Goal: Information Seeking & Learning: Find specific fact

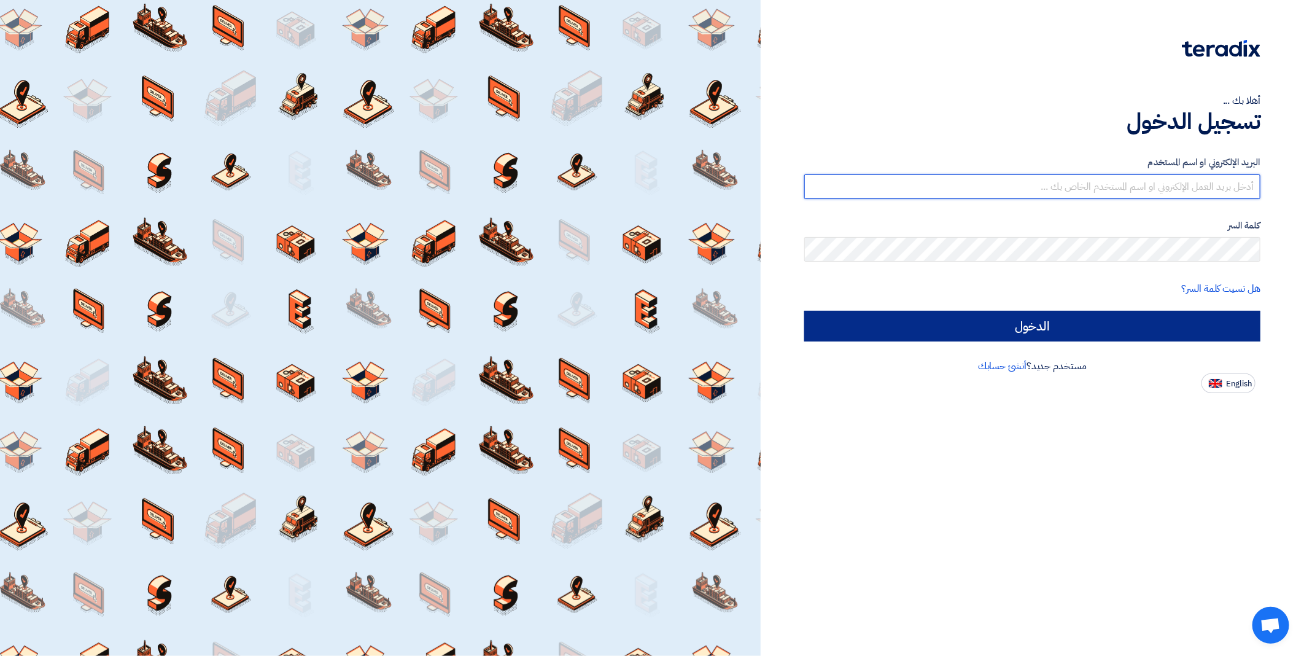
type input "[EMAIL_ADDRESS][DOMAIN_NAME]"
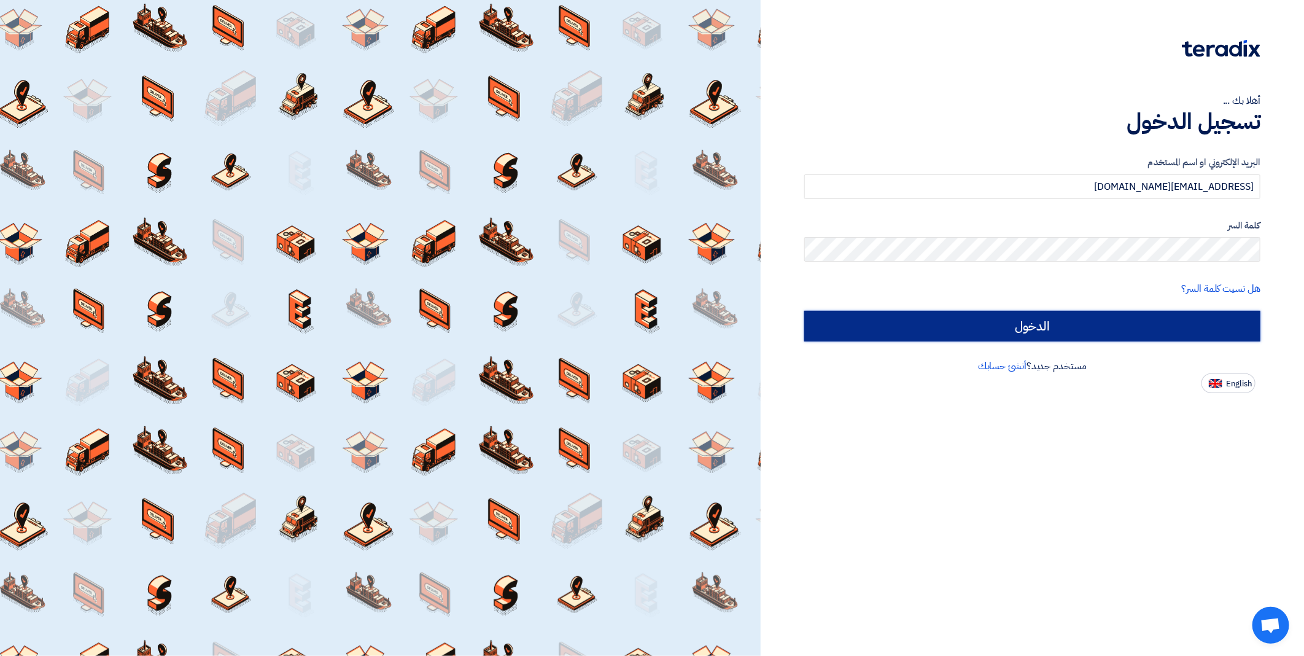
click at [1084, 317] on input "الدخول" at bounding box center [1032, 326] width 456 height 31
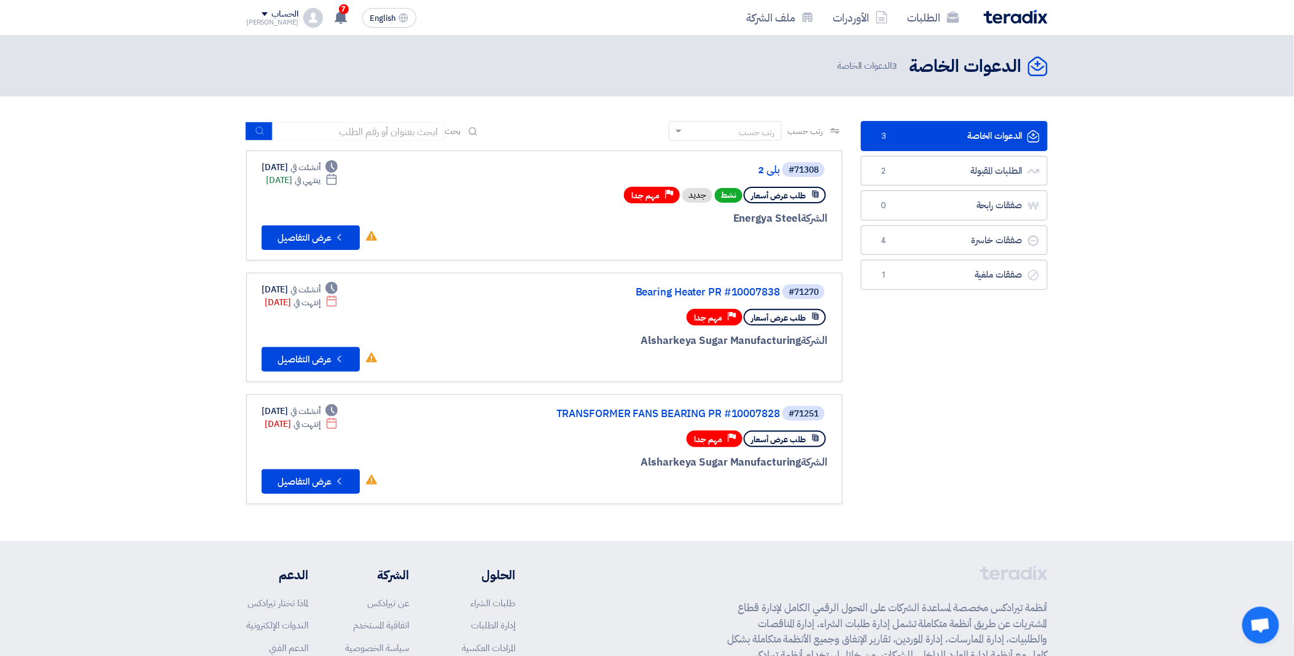
click at [782, 316] on span "طلب عرض أسعار" at bounding box center [778, 318] width 55 height 12
click at [696, 287] on link "Bearing Heater PR #10007838" at bounding box center [657, 292] width 246 height 11
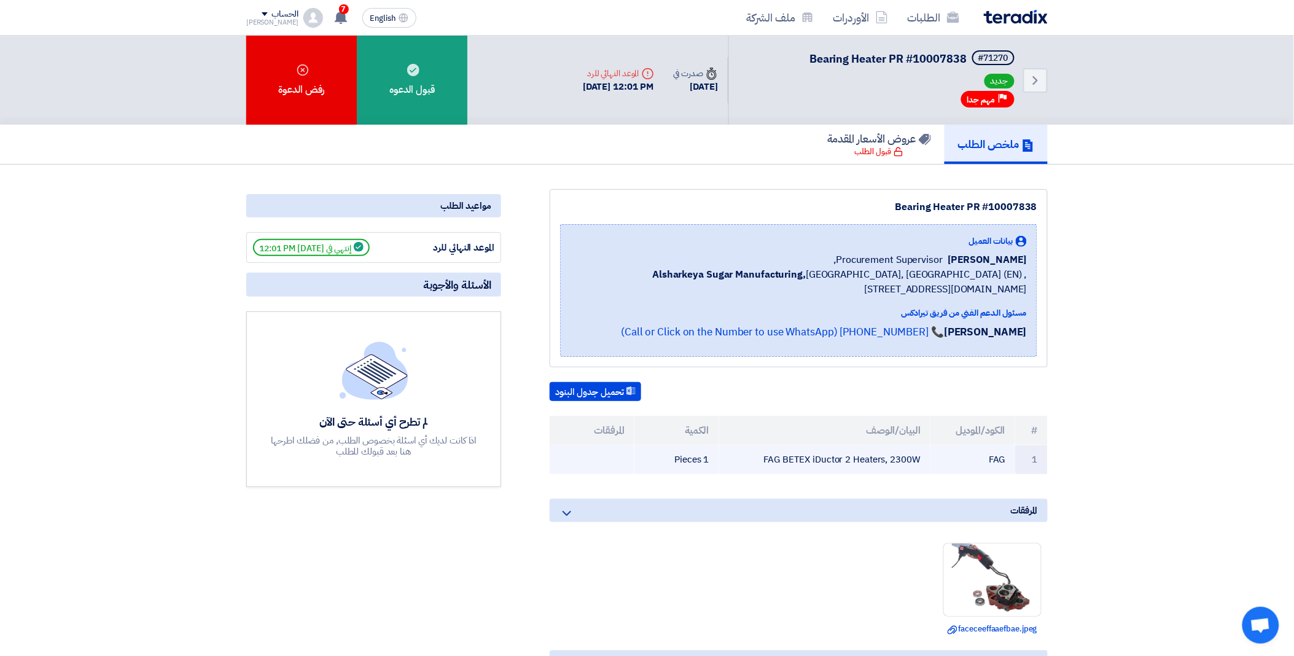
drag, startPoint x: 768, startPoint y: 453, endPoint x: 941, endPoint y: 453, distance: 173.2
click at [941, 453] on tr "1 FAG FAG BETEX iDuctor 2 Heaters, 2300W 1 Pieces" at bounding box center [799, 459] width 498 height 29
click at [827, 452] on td "FAG BETEX iDuctor 2 Heaters, 2300W" at bounding box center [825, 459] width 212 height 29
click at [829, 458] on td "FAG BETEX iDuctor 2 Heaters, 2300W" at bounding box center [825, 459] width 212 height 29
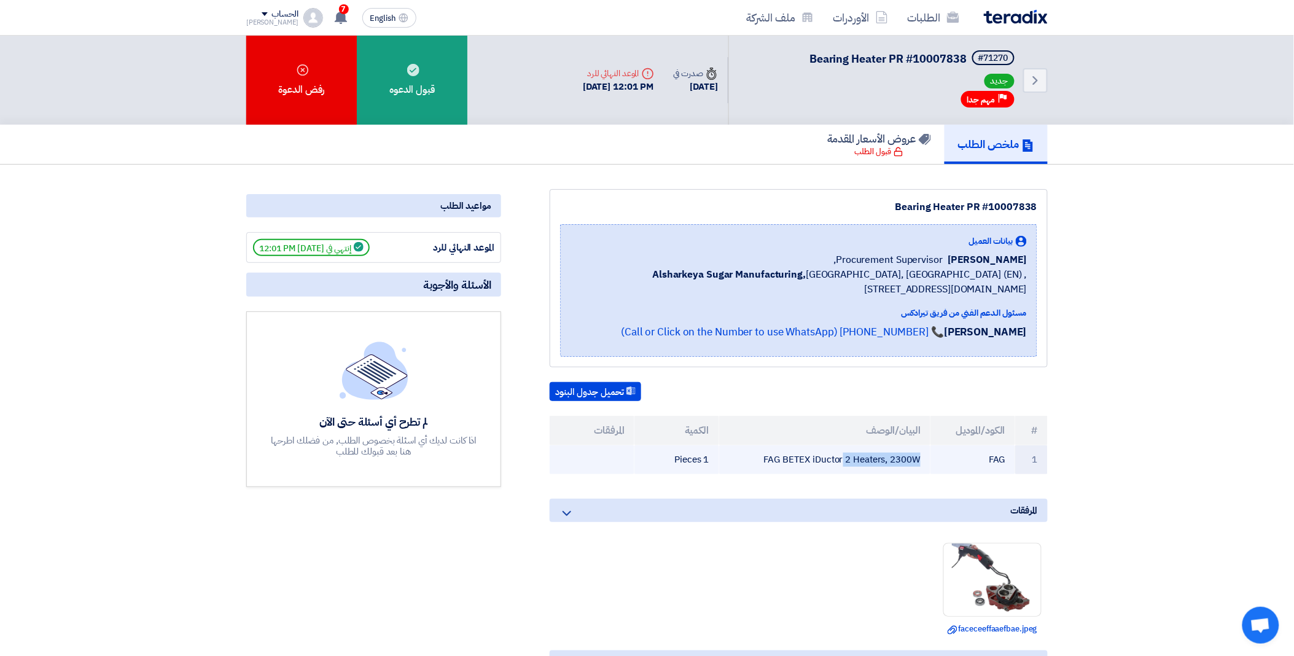
click at [829, 458] on td "FAG BETEX iDuctor 2 Heaters, 2300W" at bounding box center [825, 459] width 212 height 29
click at [682, 458] on td "1 Pieces" at bounding box center [676, 459] width 85 height 29
drag, startPoint x: 766, startPoint y: 457, endPoint x: 926, endPoint y: 469, distance: 160.1
click at [926, 469] on td "FAG BETEX iDuctor 2 Heaters, 2300W" at bounding box center [825, 459] width 212 height 29
click at [583, 71] on div "Deadline الموعد النهائي للرد" at bounding box center [618, 73] width 71 height 13
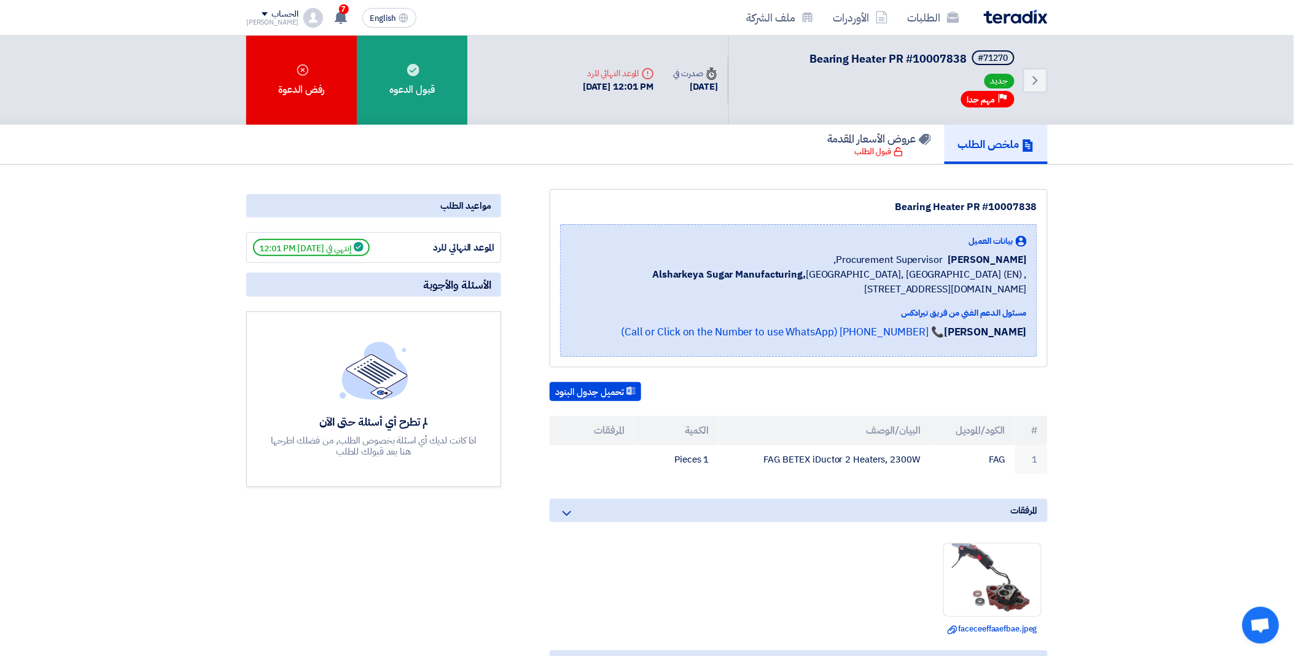
click at [1202, 230] on section "Bearing Heater PR #10007838 بيانات العميل Ahmed Elgalad Procurement Supervisor,…" at bounding box center [647, 633] width 1294 height 936
click at [905, 27] on link "الطلبات" at bounding box center [933, 17] width 71 height 29
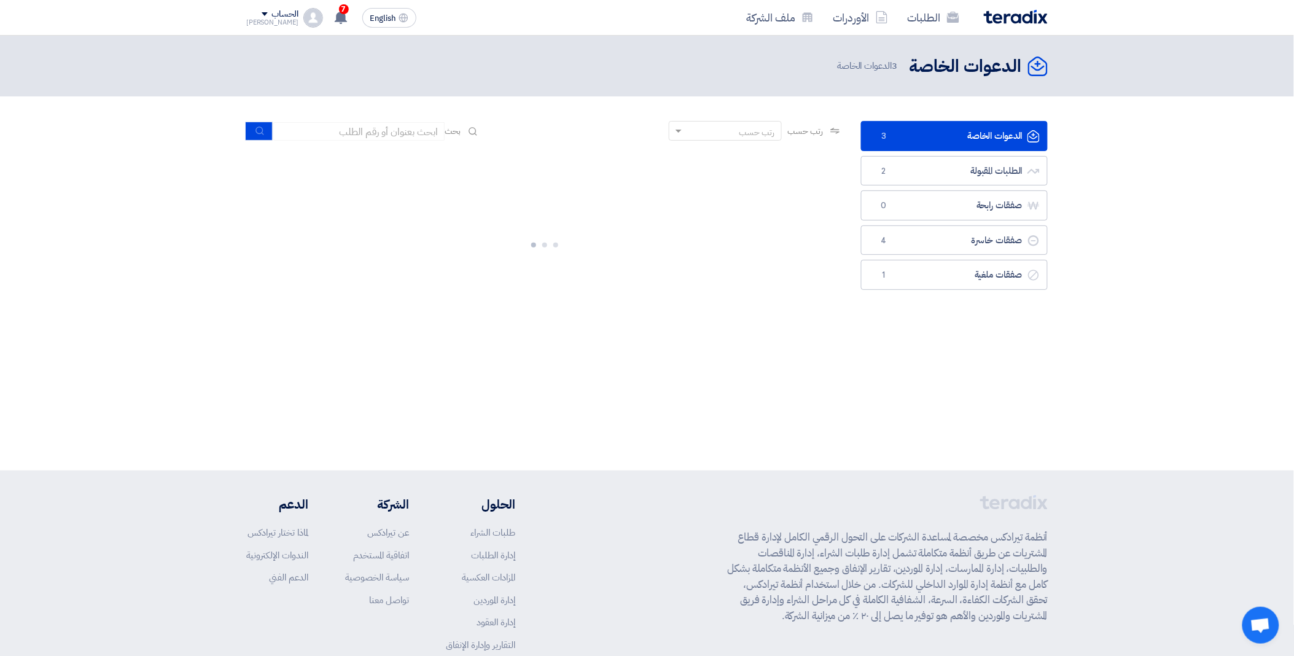
click at [900, 130] on link "الدعوات الخاصة الدعوات الخاصة 3" at bounding box center [954, 136] width 187 height 30
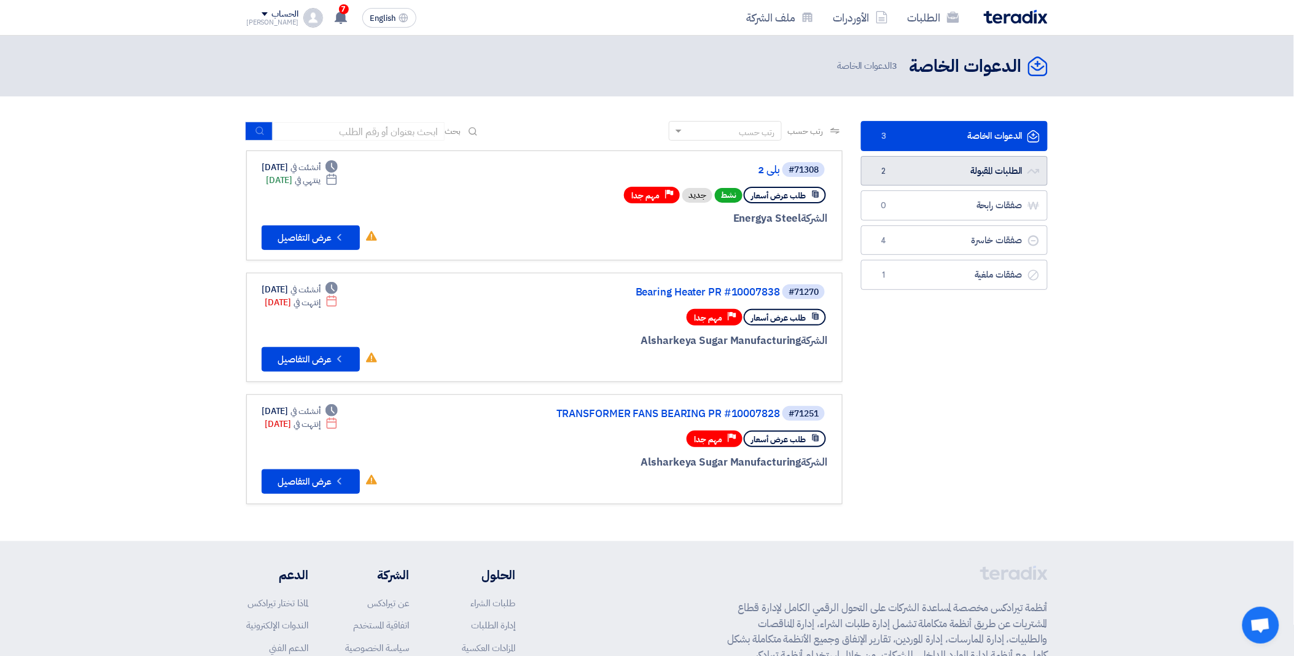
click at [990, 166] on link "الطلبات المقبولة الطلبات المقبولة 2" at bounding box center [954, 171] width 187 height 30
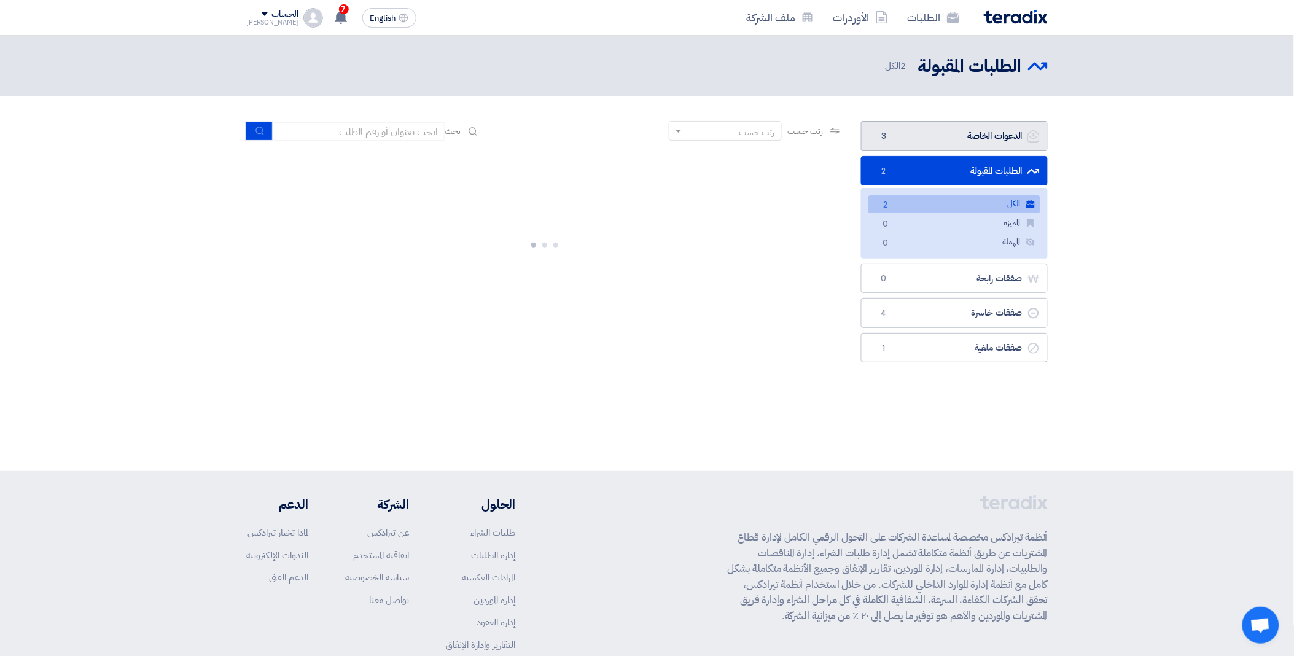
click at [952, 136] on link "الدعوات الخاصة الدعوات الخاصة 3" at bounding box center [954, 136] width 187 height 30
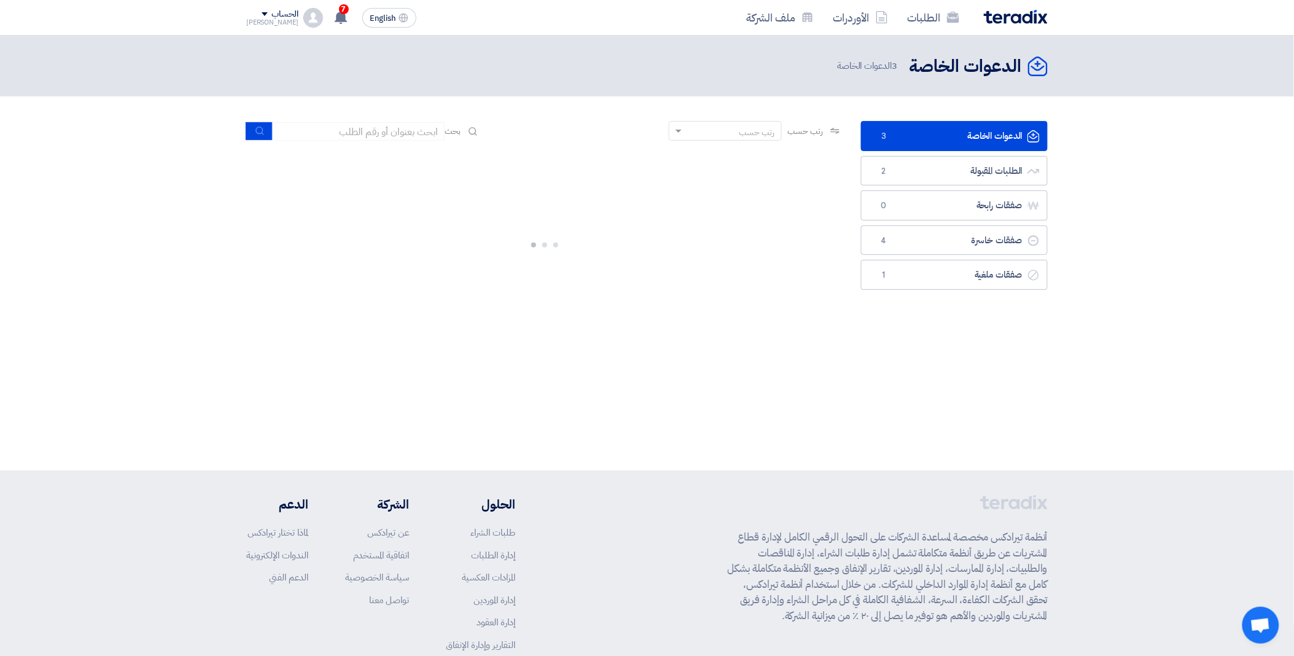
click at [920, 149] on link "الدعوات الخاصة الدعوات الخاصة 3" at bounding box center [954, 136] width 187 height 30
click at [913, 141] on link "الدعوات الخاصة الدعوات الخاصة 3" at bounding box center [954, 136] width 187 height 30
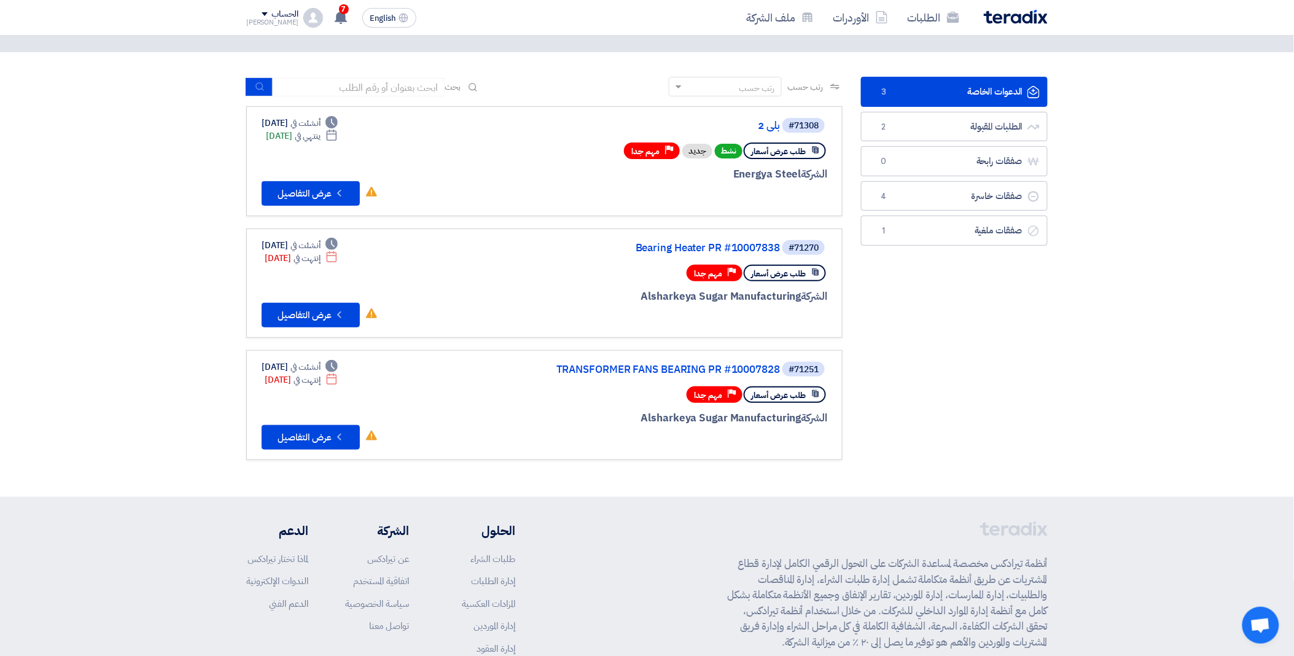
scroll to position [68, 0]
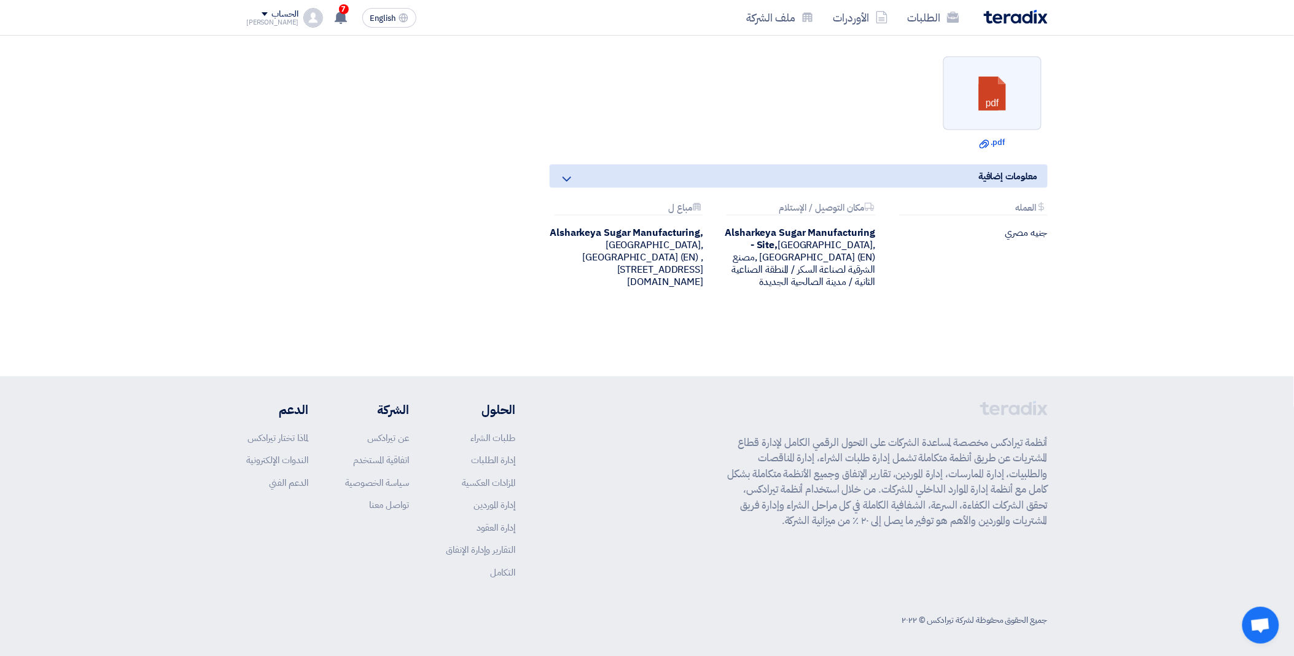
scroll to position [257, 0]
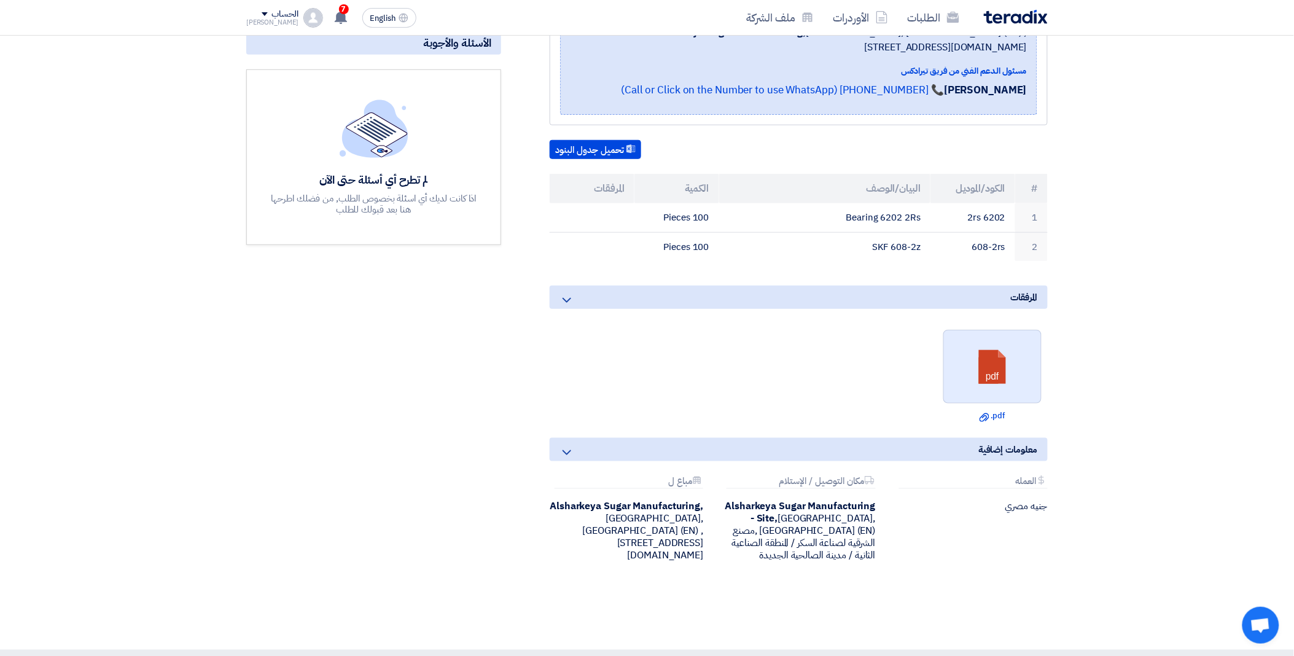
click at [1018, 375] on link at bounding box center [993, 367] width 98 height 74
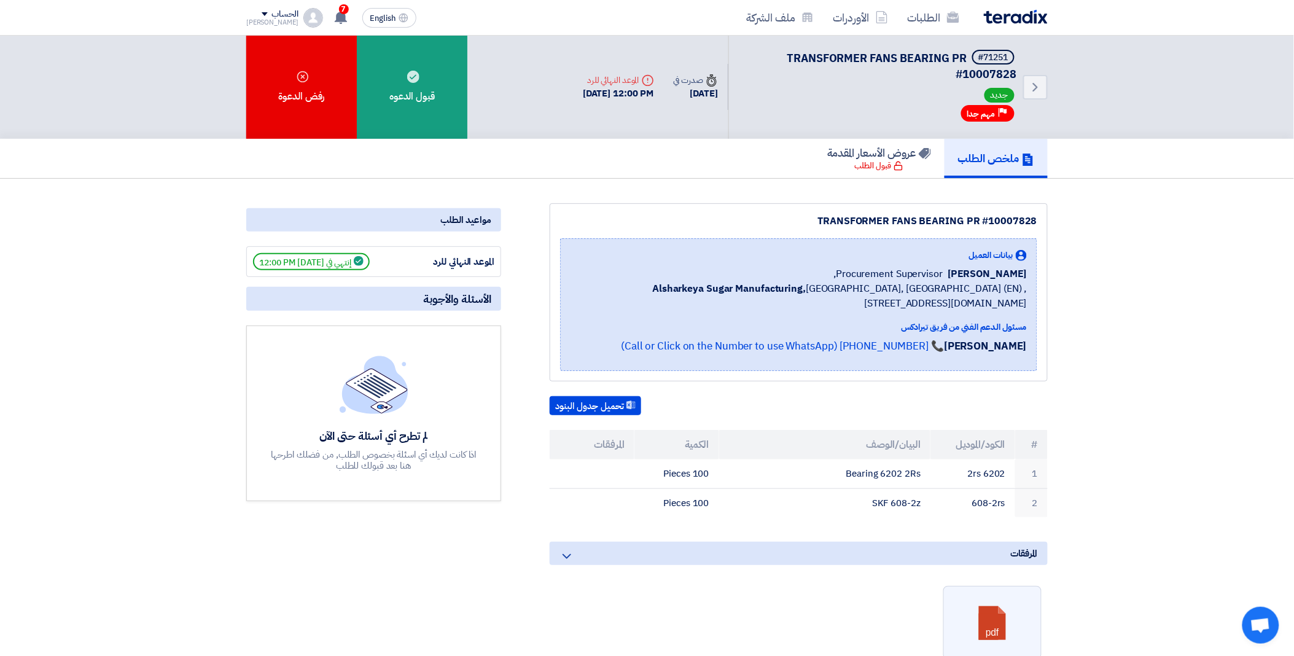
scroll to position [0, 0]
click at [947, 16] on use at bounding box center [953, 17] width 12 height 11
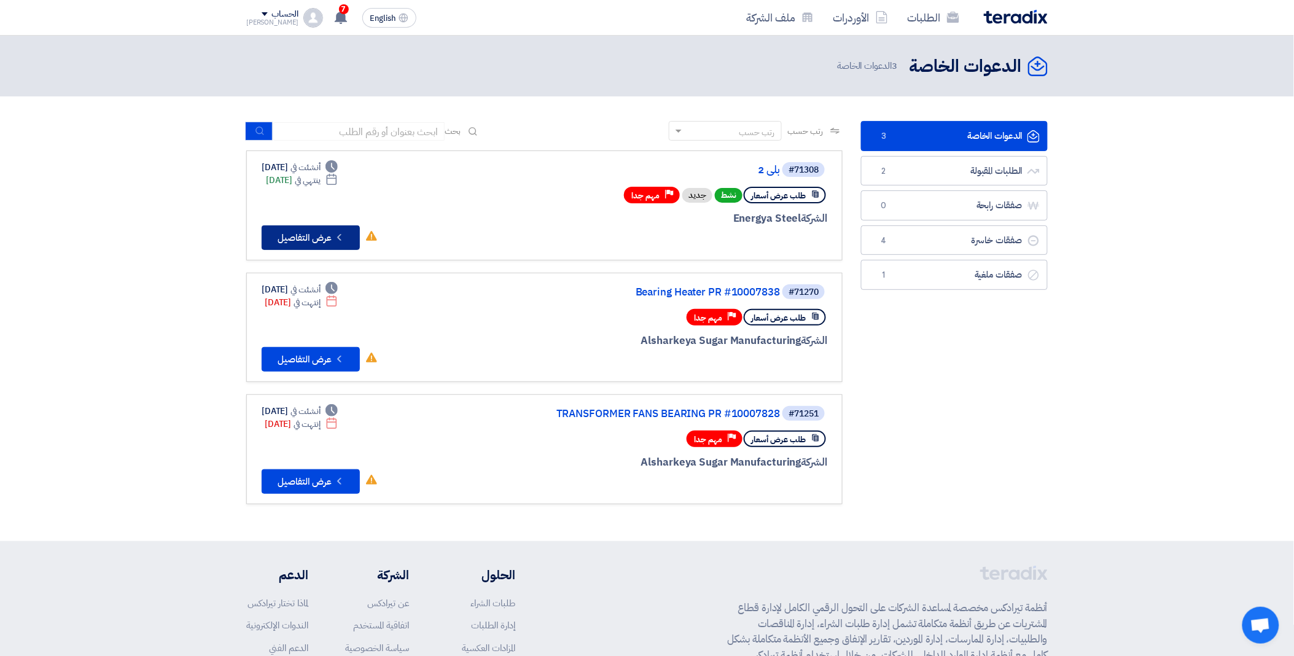
click at [322, 238] on button "Check details عرض التفاصيل" at bounding box center [311, 237] width 98 height 25
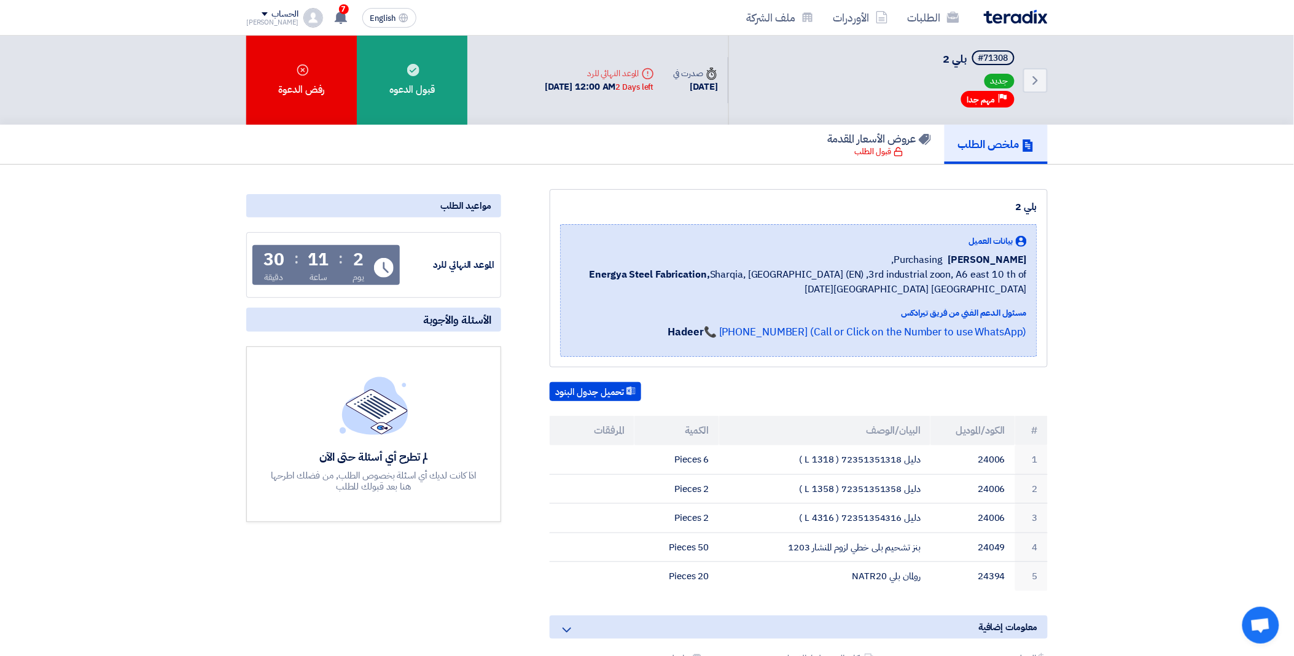
click at [982, 138] on h5 "ملخص الطلب" at bounding box center [996, 144] width 76 height 14
click at [942, 16] on link "الطلبات" at bounding box center [933, 17] width 71 height 29
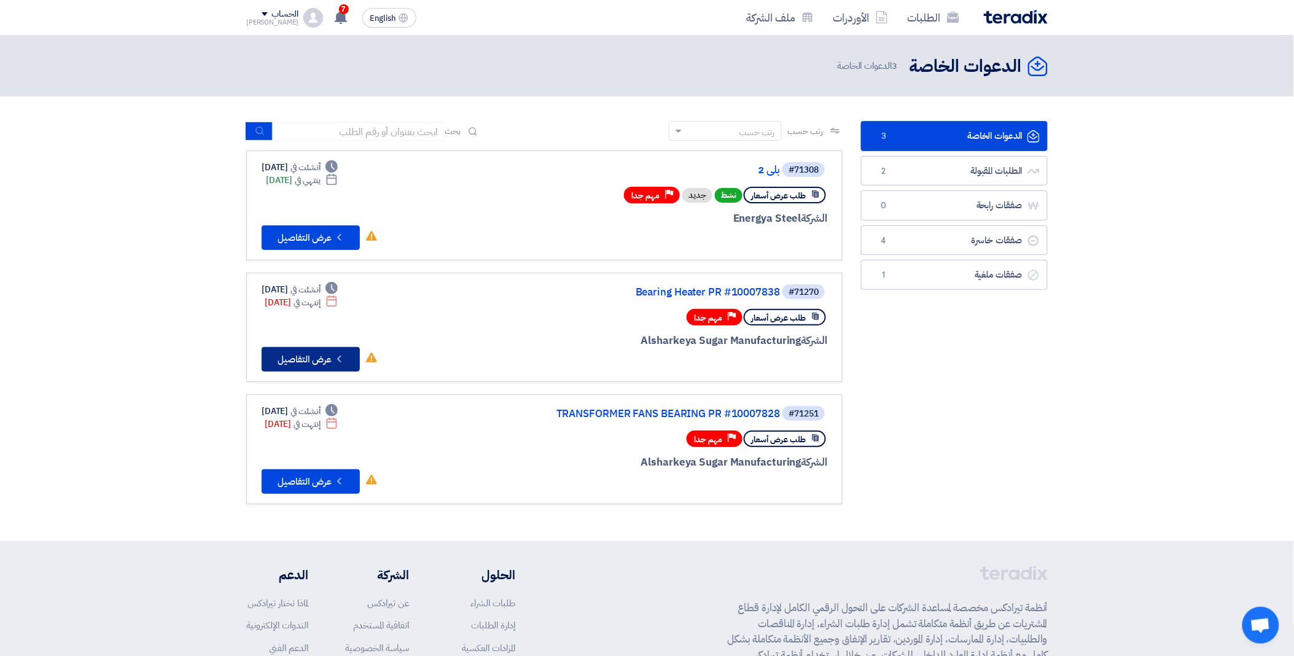
click at [317, 364] on button "Check details عرض التفاصيل" at bounding box center [311, 359] width 98 height 25
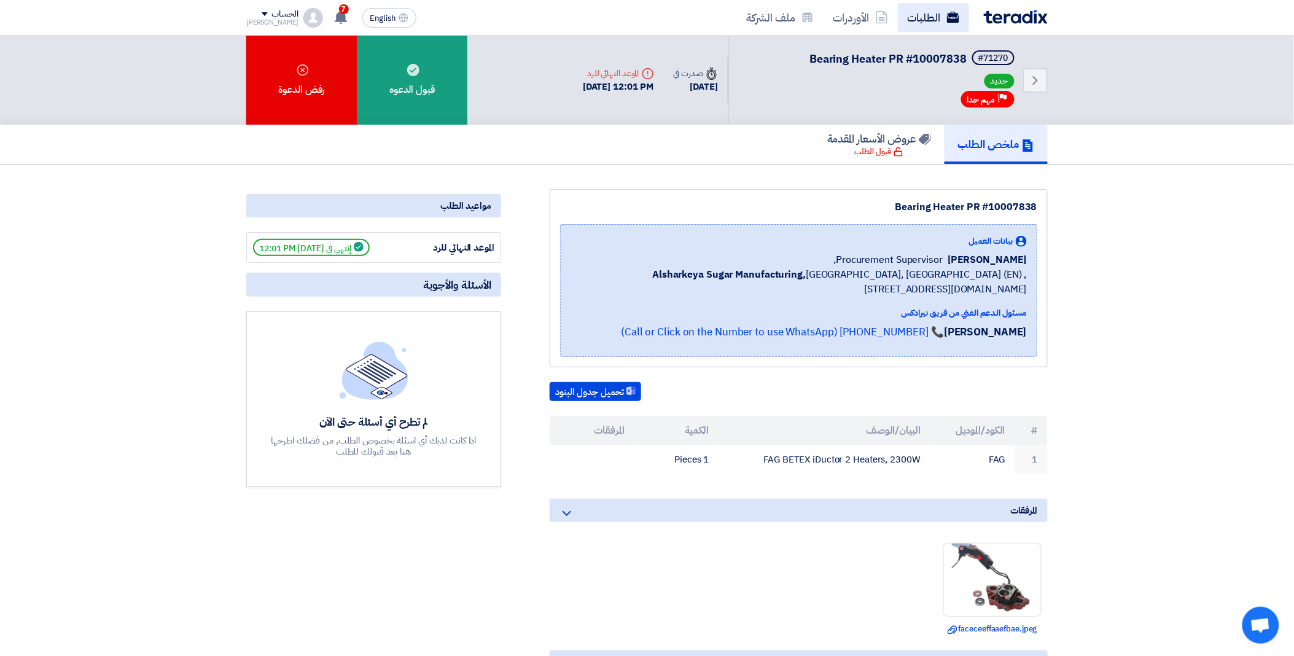
click at [948, 26] on link "الطلبات" at bounding box center [933, 17] width 71 height 29
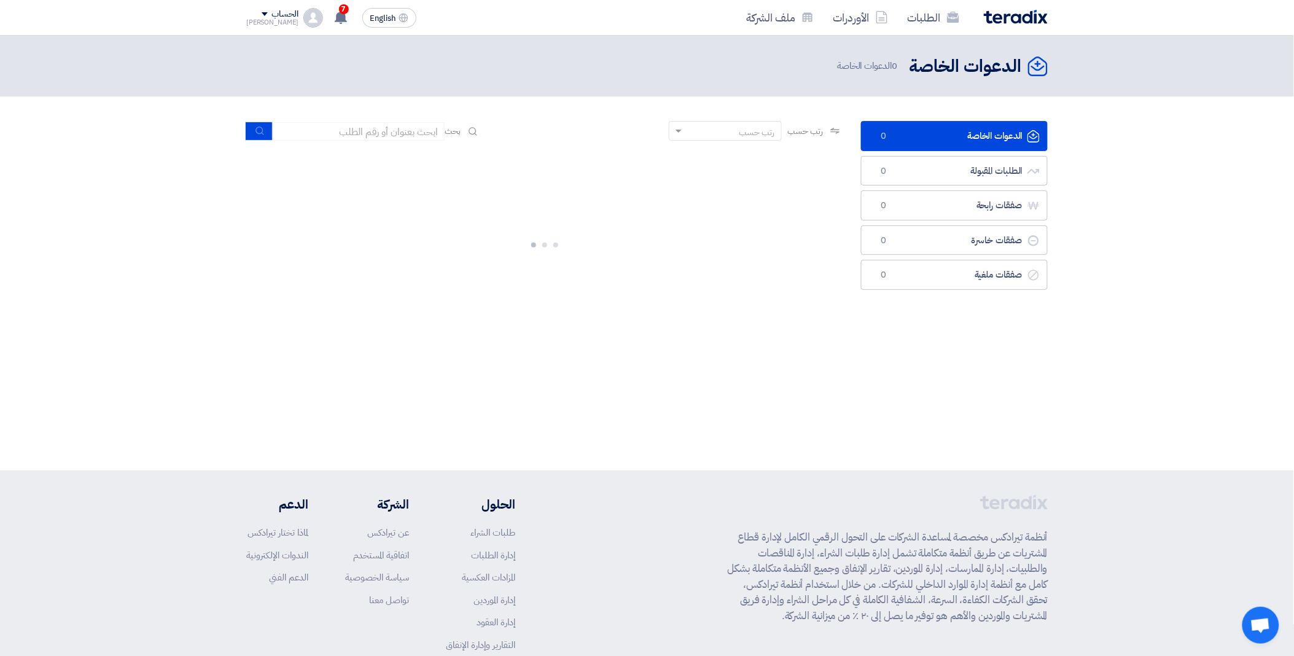
click at [952, 136] on link "الدعوات الخاصة الدعوات الخاصة 0" at bounding box center [954, 136] width 187 height 30
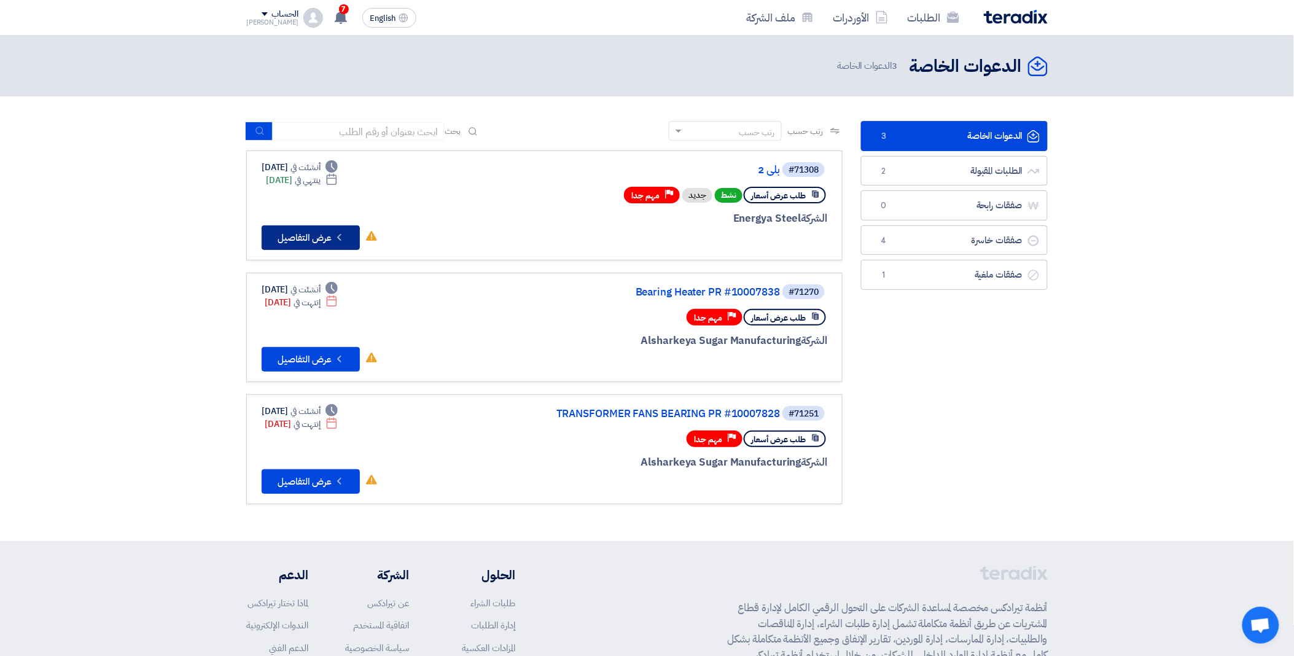
click at [306, 230] on button "Check details عرض التفاصيل" at bounding box center [311, 237] width 98 height 25
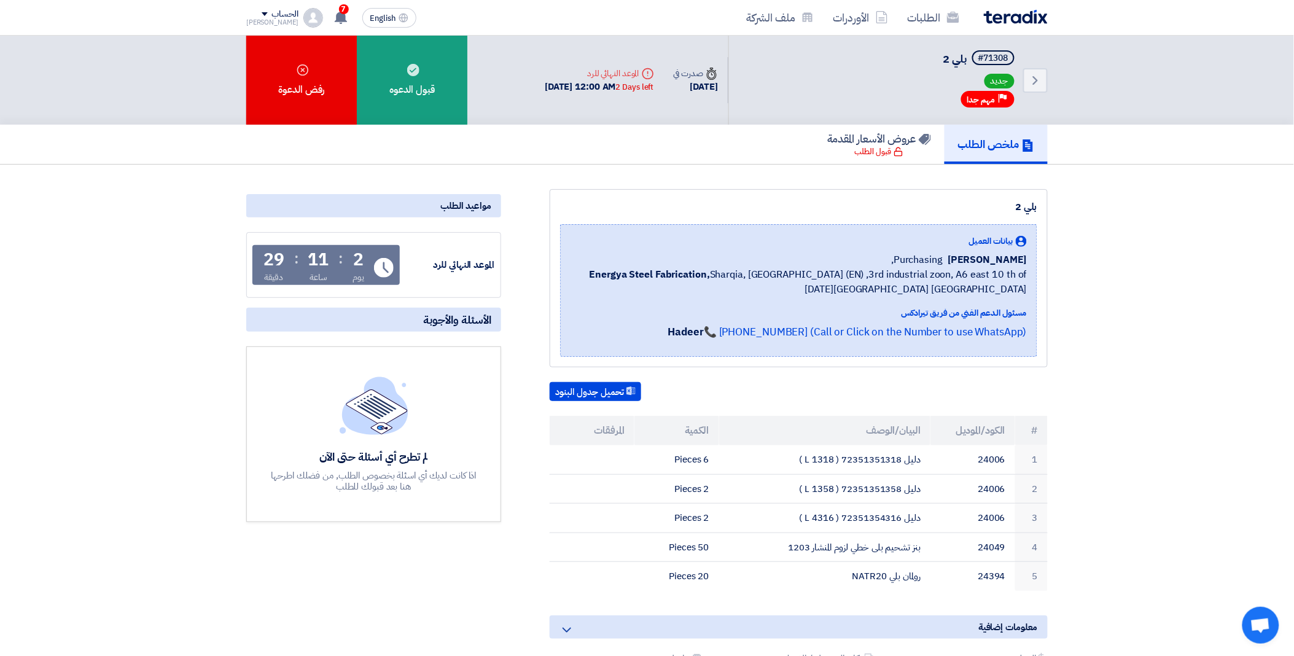
drag, startPoint x: 962, startPoint y: 255, endPoint x: 1027, endPoint y: 257, distance: 64.5
click at [1027, 257] on div "بيانات العميل [PERSON_NAME] [GEOGRAPHIC_DATA] Energya Steel Fabrication, [GEOGR…" at bounding box center [798, 290] width 477 height 133
click at [825, 302] on div "بيانات العميل [PERSON_NAME] [GEOGRAPHIC_DATA] Energya Steel Fabrication, [GEOGR…" at bounding box center [798, 291] width 456 height 112
click at [940, 28] on link "الطلبات" at bounding box center [933, 17] width 71 height 29
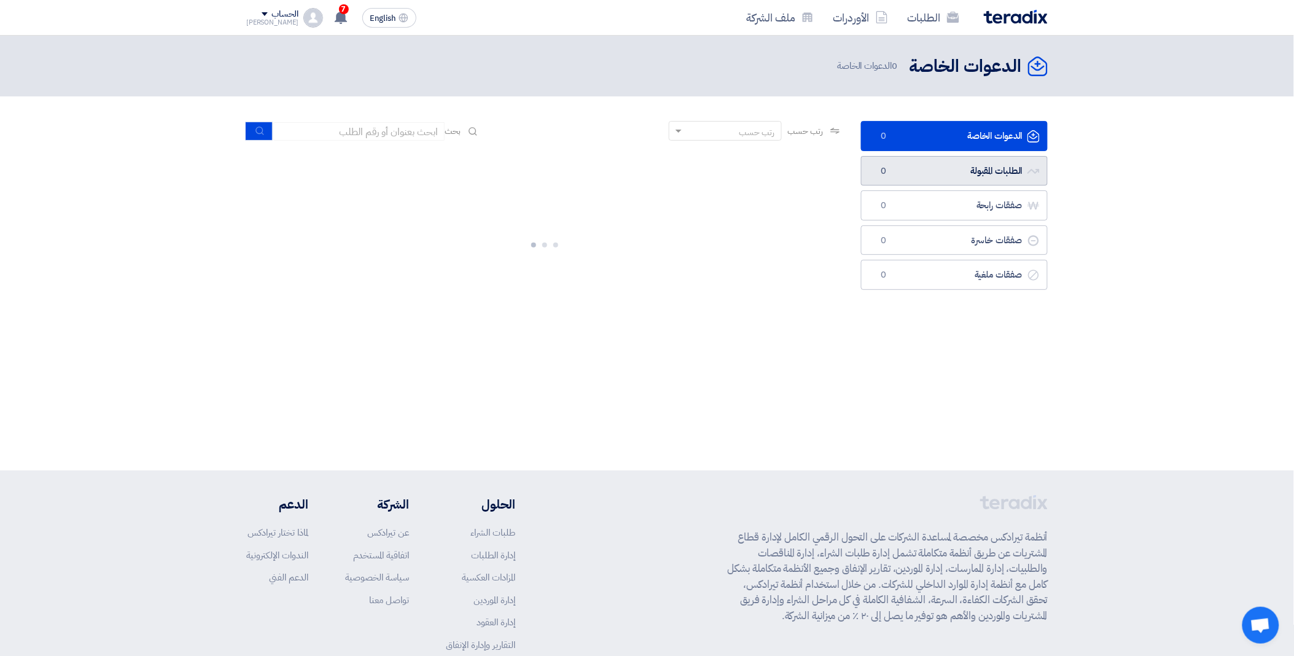
click at [984, 176] on link "الطلبات المقبولة الطلبات المقبولة 0" at bounding box center [954, 171] width 187 height 30
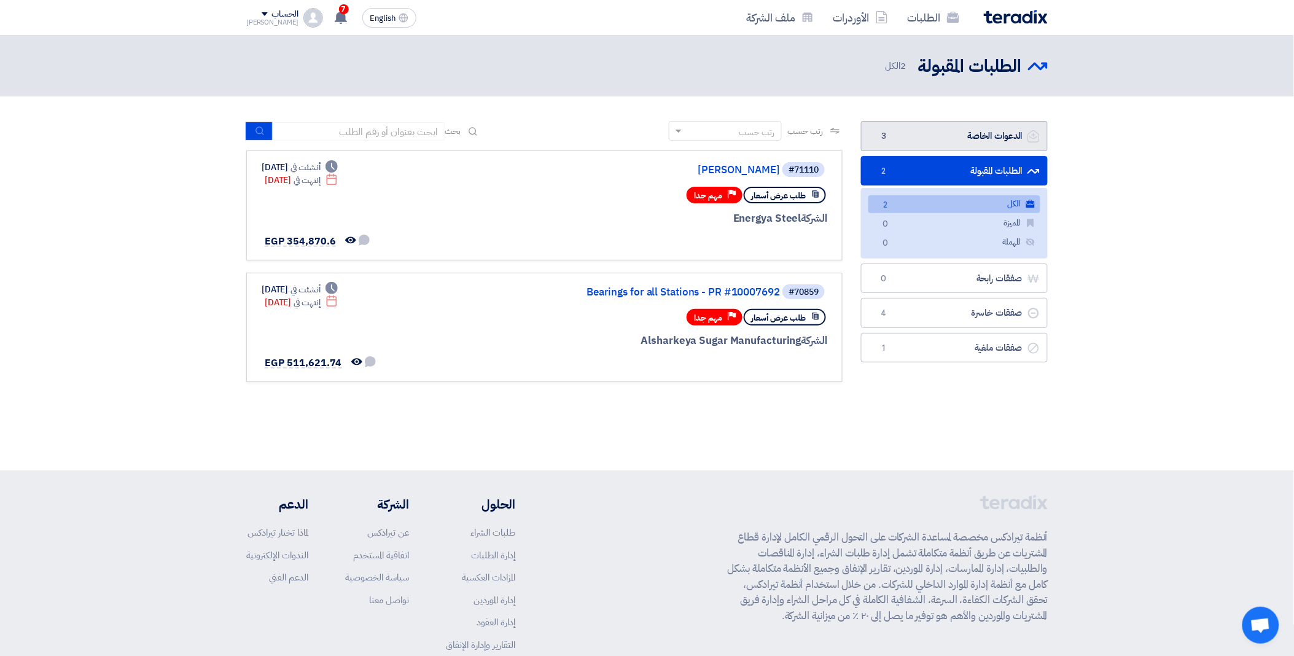
click at [995, 133] on link "الدعوات الخاصة الدعوات الخاصة 3" at bounding box center [954, 136] width 187 height 30
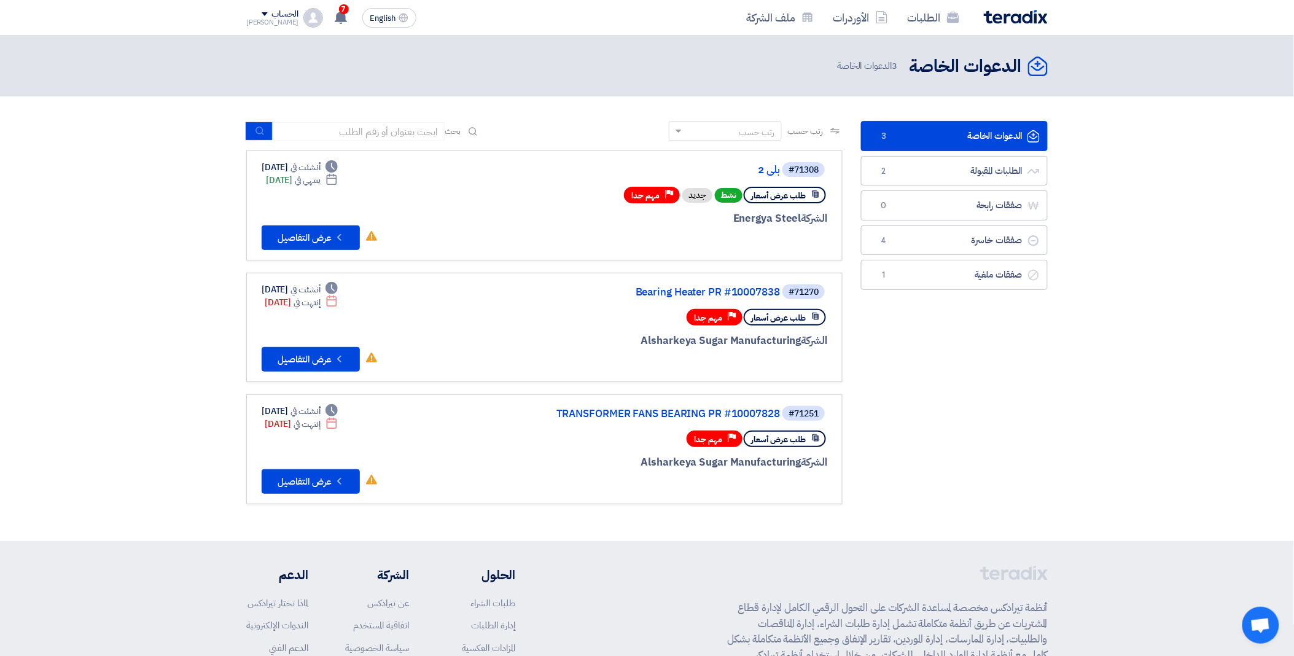
click at [958, 450] on div "الدعوات الخاصة الدعوات الخاصة 3 الطلبات المقبولة الطلبات المقبولة 2 صفقات رابحة…" at bounding box center [954, 318] width 205 height 395
click at [313, 472] on button "Check details عرض التفاصيل" at bounding box center [311, 481] width 98 height 25
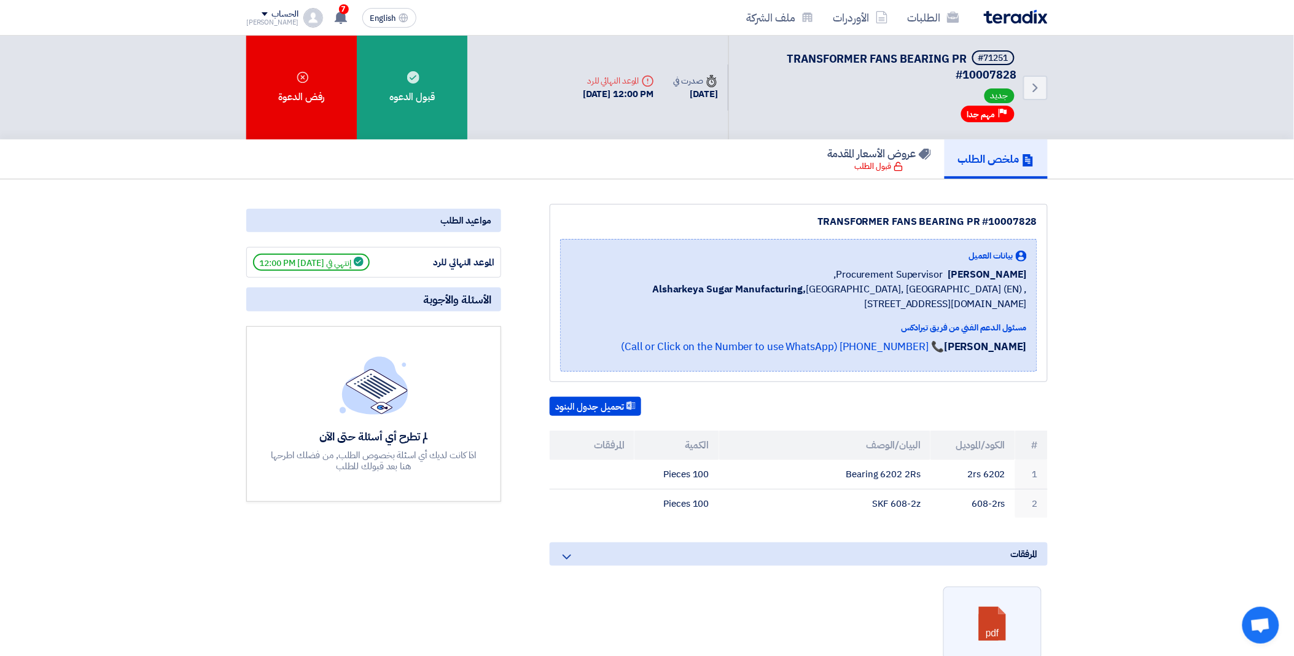
click at [450, 528] on div "مواعيد الطلب الموعد النهائي للرد إنتهي في [DATE] 12:00 PM الأسئلة والأجوبة لم ت…" at bounding box center [373, 526] width 273 height 644
click at [973, 163] on h5 "ملخص الطلب" at bounding box center [996, 159] width 76 height 14
click at [931, 22] on link "الطلبات" at bounding box center [933, 17] width 71 height 29
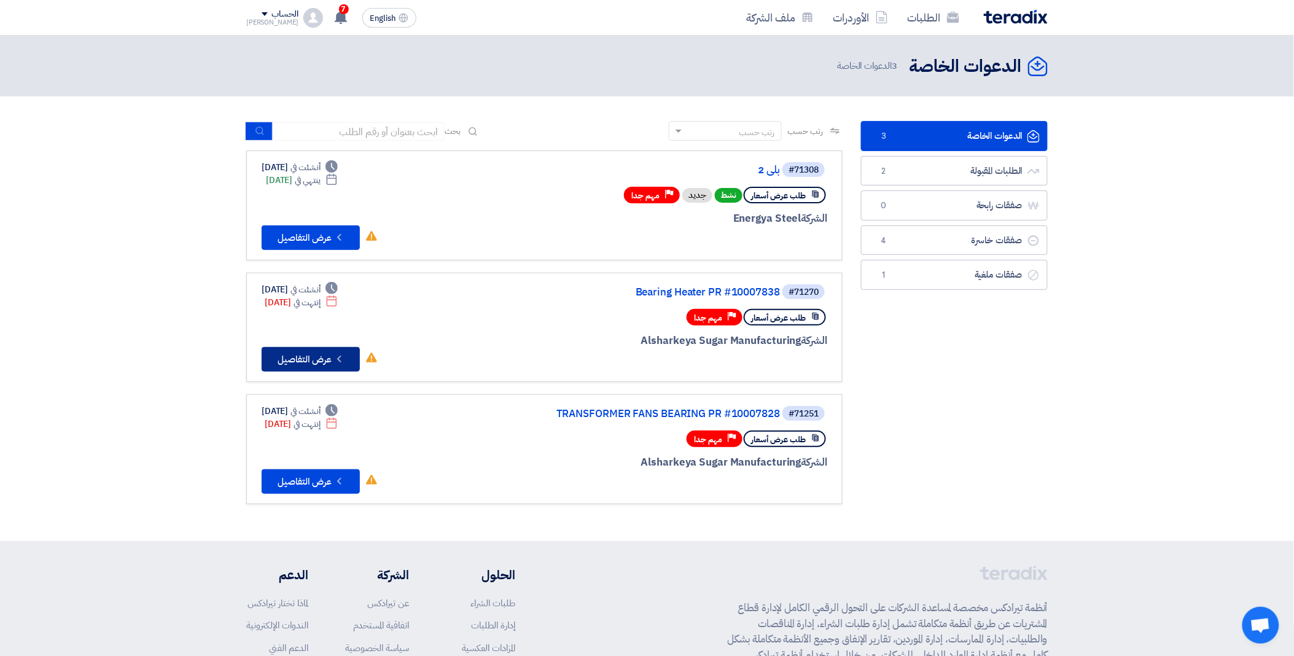
click at [340, 358] on icon "Check details" at bounding box center [339, 359] width 12 height 12
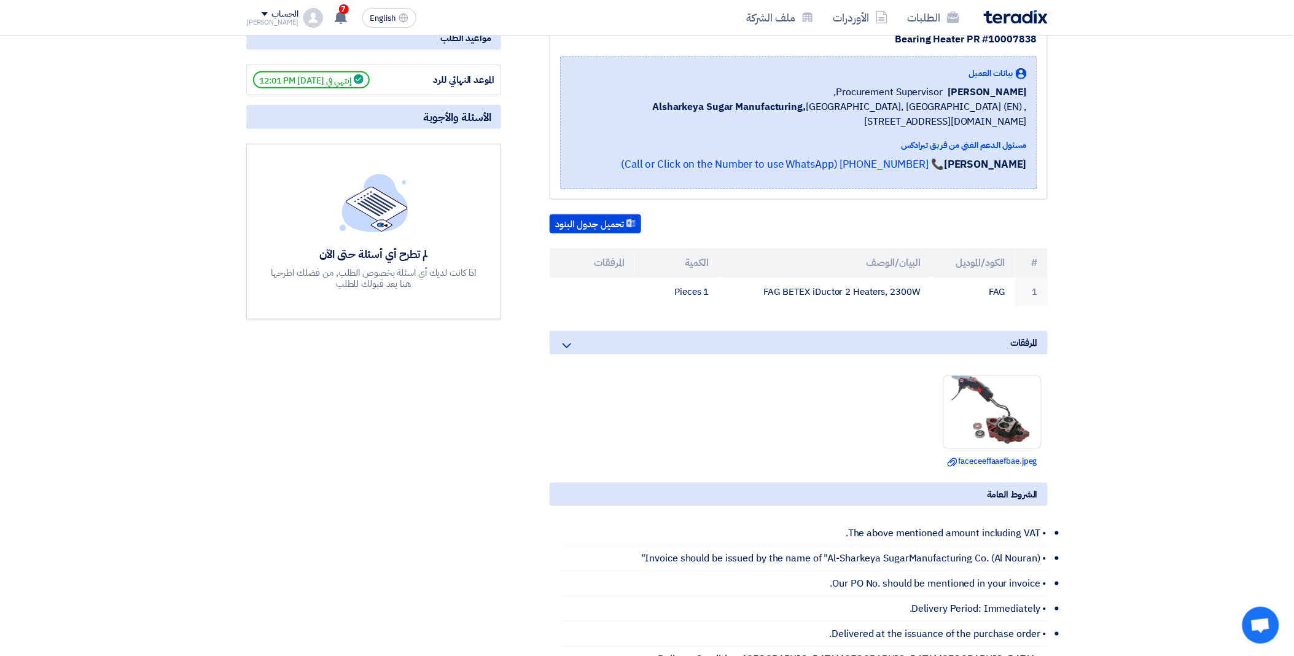
scroll to position [68, 0]
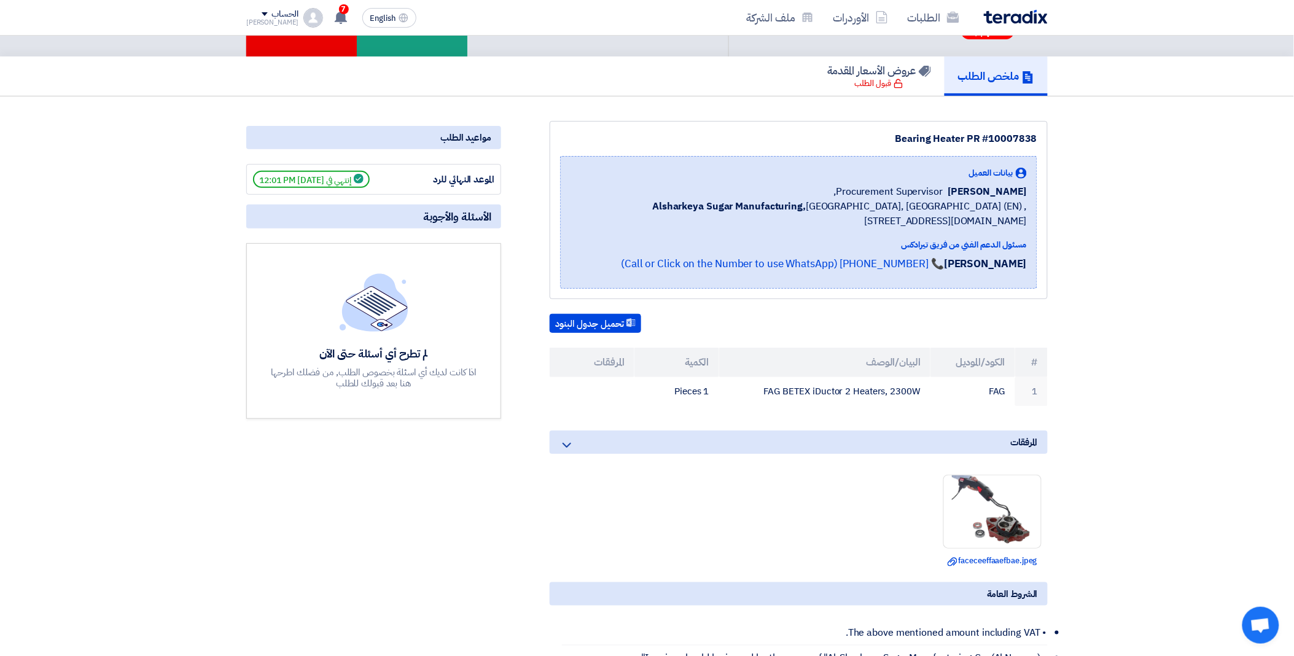
click at [544, 655] on html "الطلبات الأوردرات ملف الشركة English EN 7 تم نشر طلب عروض أسعار جديد - شاهد الت…" at bounding box center [647, 623] width 1294 height 1382
copy td "FAG BETEX iDuctor 2 Heaters, 2300W"
drag, startPoint x: 759, startPoint y: 388, endPoint x: 1304, endPoint y: 400, distance: 544.8
click at [1293, 400] on html "الطلبات الأوردرات ملف الشركة English EN 7 تم نشر طلب عروض أسعار جديد - شاهد الت…" at bounding box center [647, 623] width 1294 height 1382
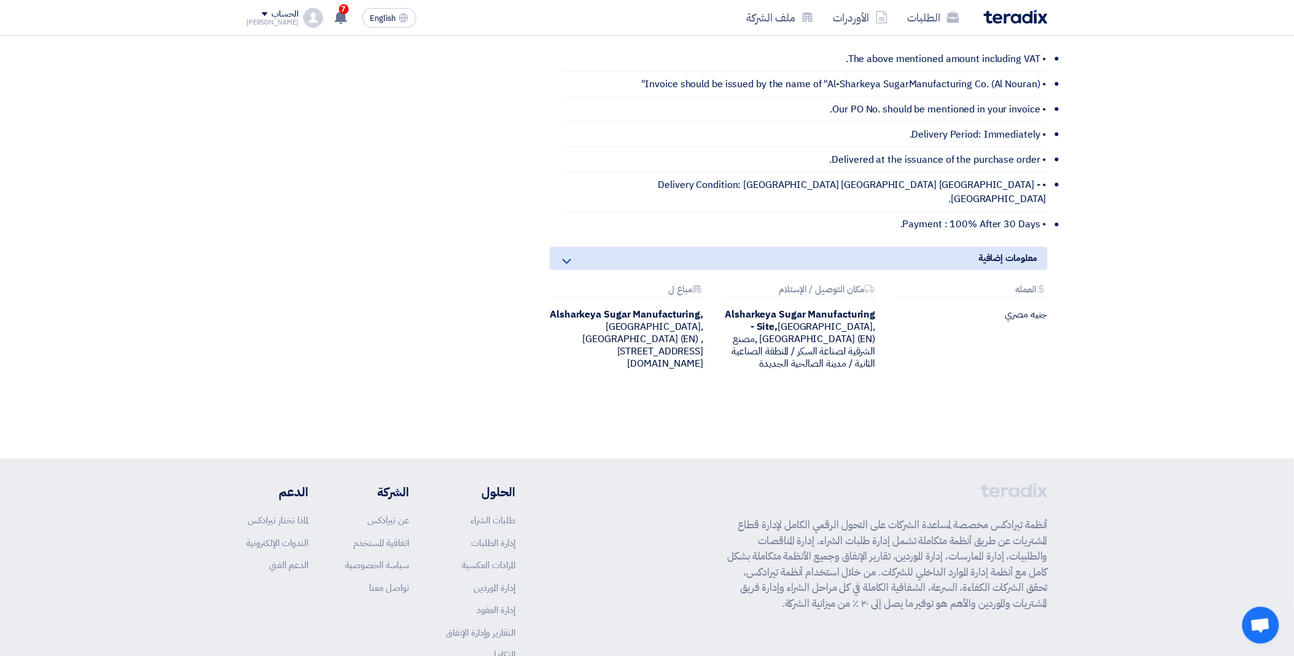
click at [332, 617] on div "الحلول طلبات الشراء إدارة الطلبات المزادات العكسية إدارة الموردين إدارة العقود …" at bounding box center [380, 577] width 269 height 188
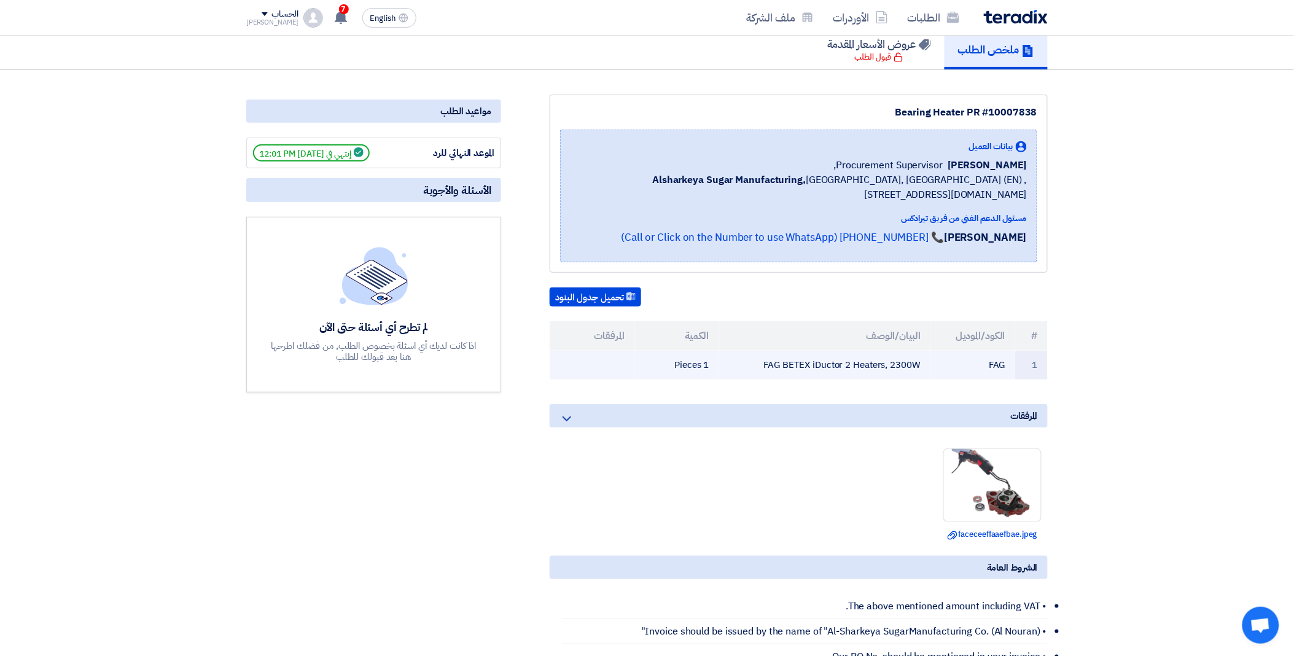
scroll to position [0, 0]
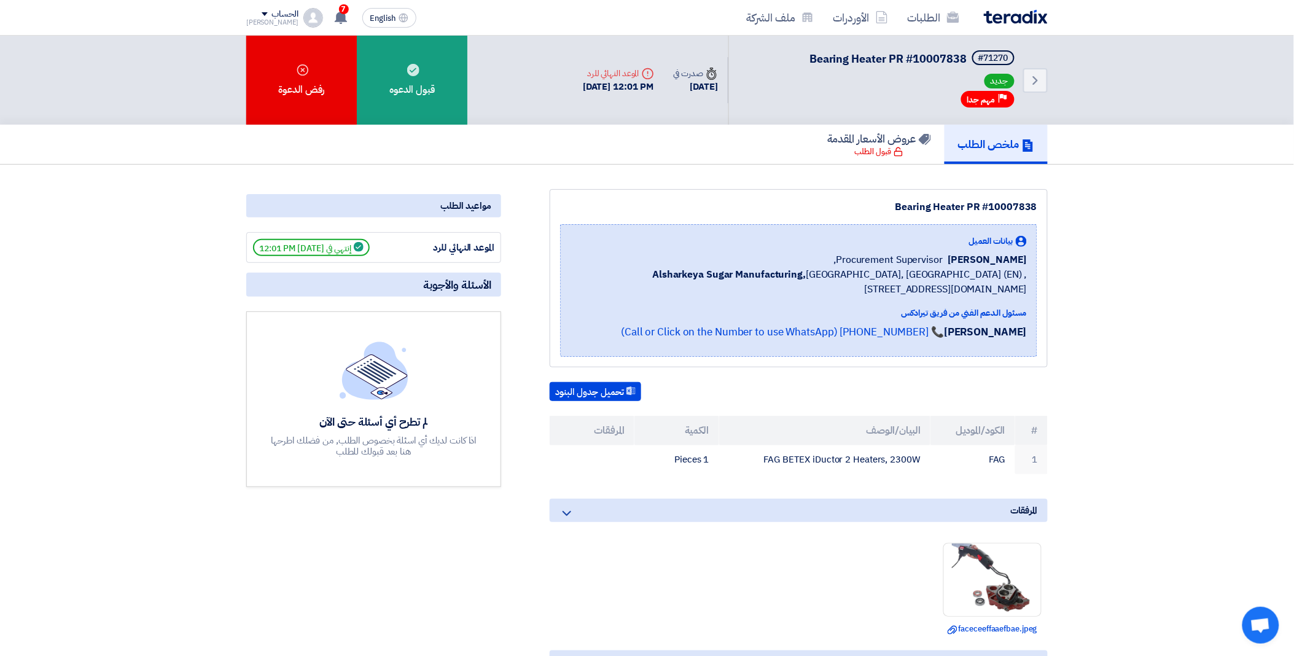
click at [990, 137] on h5 "ملخص الطلب" at bounding box center [996, 144] width 76 height 14
click at [950, 21] on use at bounding box center [953, 17] width 12 height 11
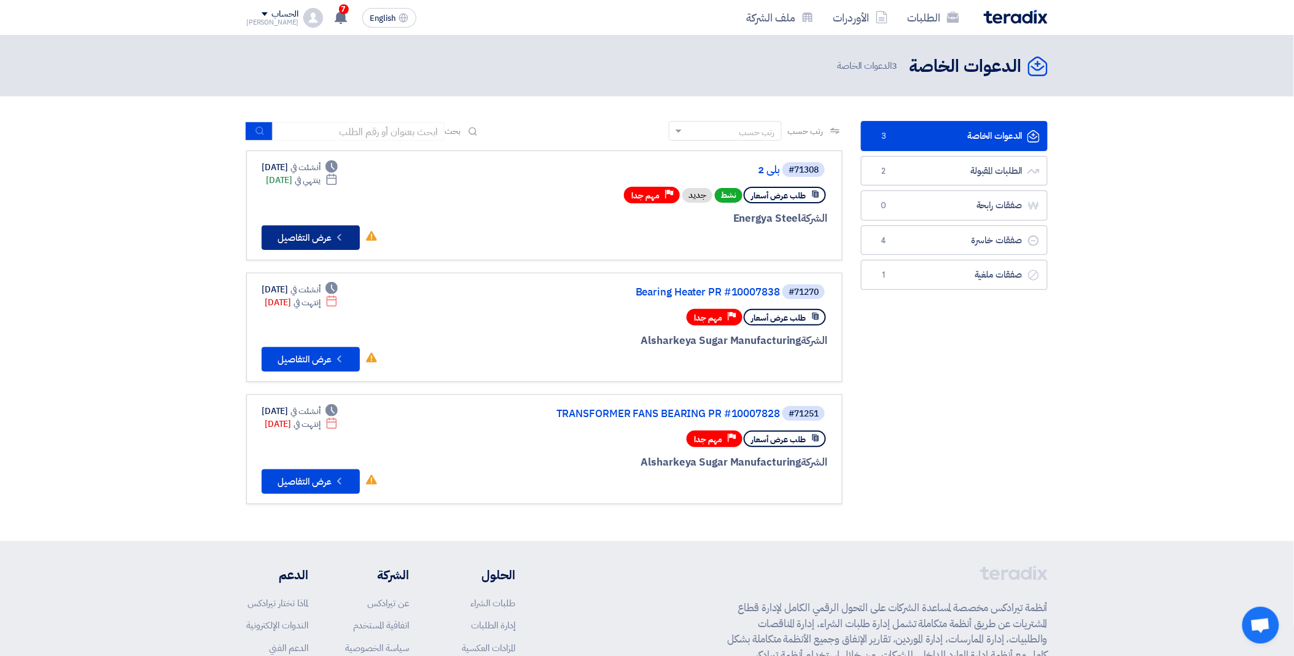
click at [309, 231] on button "Check details عرض التفاصيل" at bounding box center [311, 237] width 98 height 25
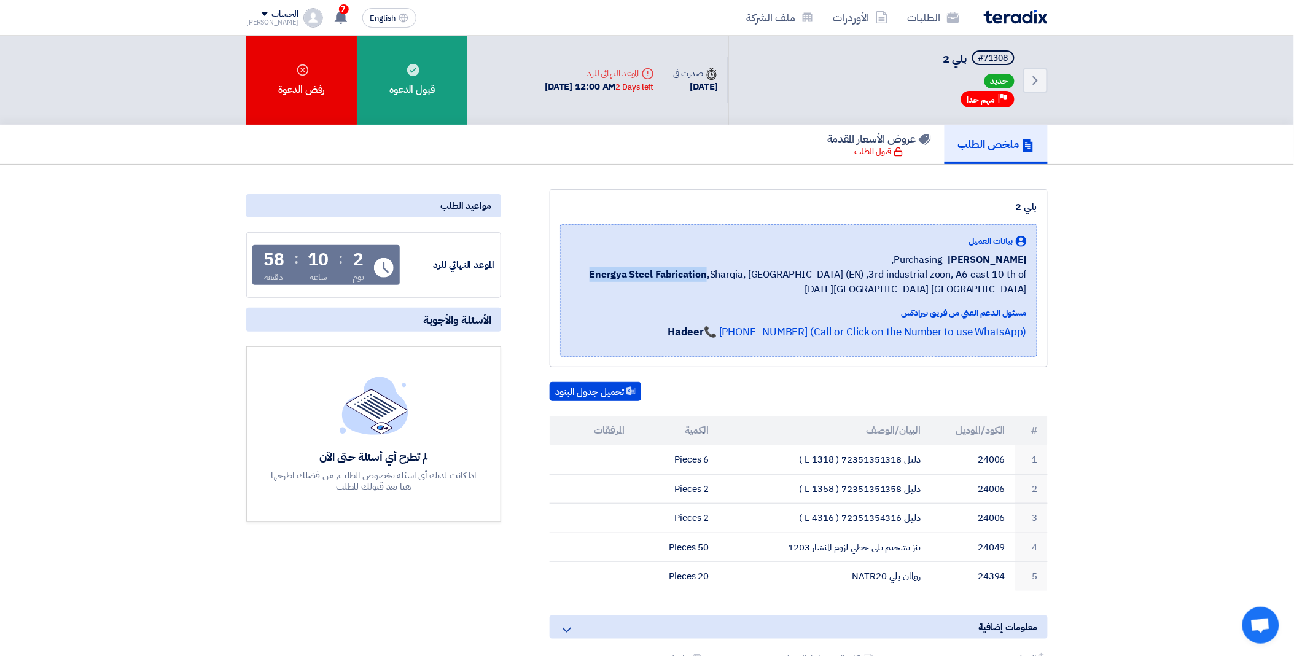
copy b "Energya Steel Fabrication"
drag, startPoint x: 589, startPoint y: 266, endPoint x: 574, endPoint y: 375, distance: 109.9
click at [574, 375] on div "بلي 2 بيانات العميل [PERSON_NAME] [GEOGRAPHIC_DATA] Energya Steel Fabrication, …" at bounding box center [783, 484] width 547 height 591
click at [519, 327] on div "بلي 2 بيانات العميل [PERSON_NAME] [GEOGRAPHIC_DATA] Energya Steel Fabrication, …" at bounding box center [783, 484] width 547 height 591
click at [617, 259] on div "[PERSON_NAME] [GEOGRAPHIC_DATA]" at bounding box center [798, 259] width 456 height 15
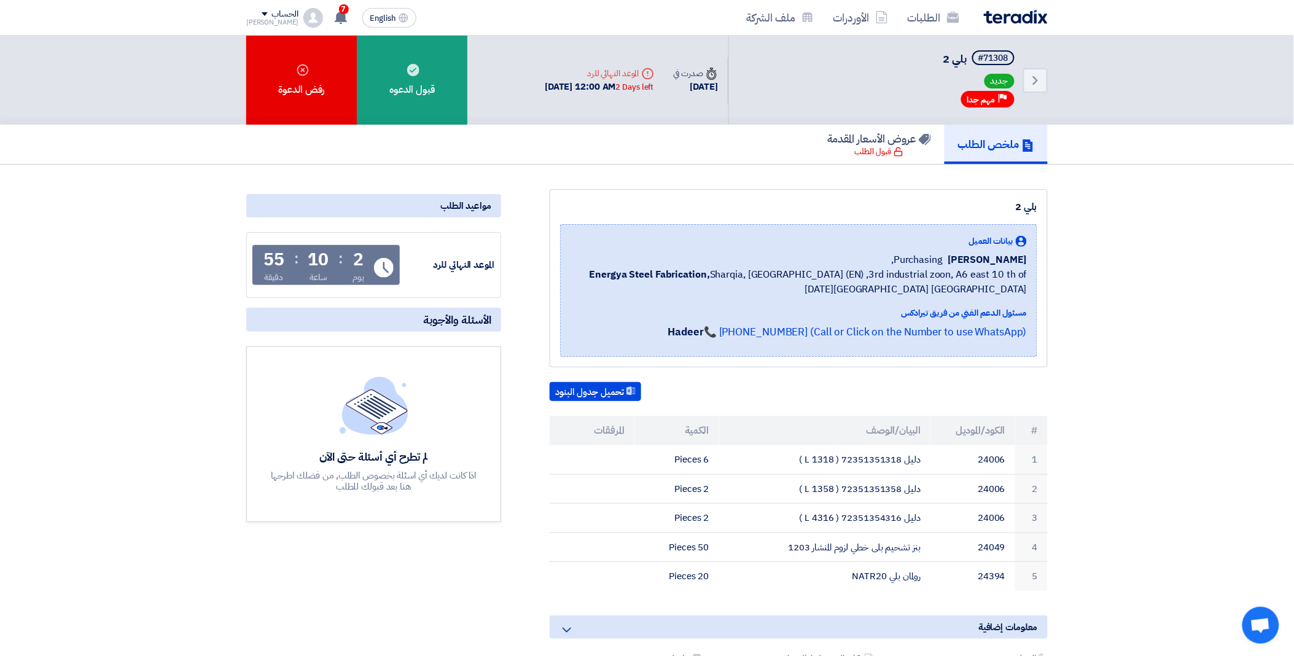
click at [617, 274] on b "Energya Steel Fabrication," at bounding box center [649, 274] width 120 height 15
copy b "Energya"
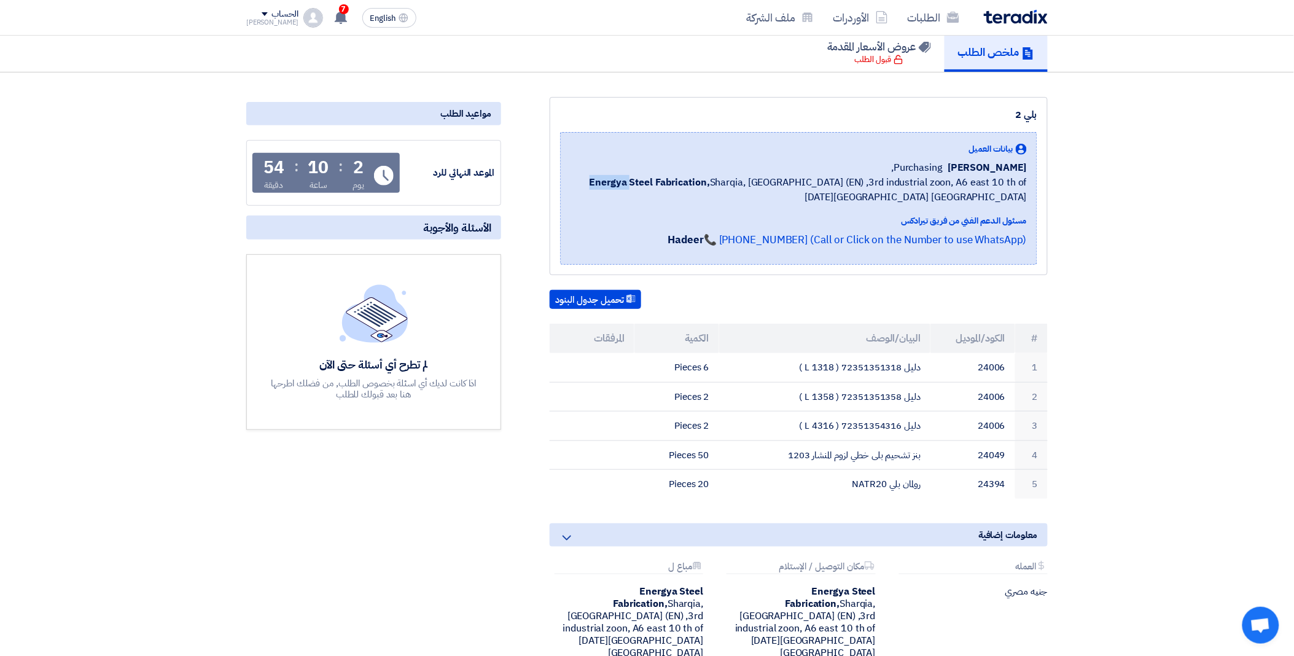
scroll to position [68, 0]
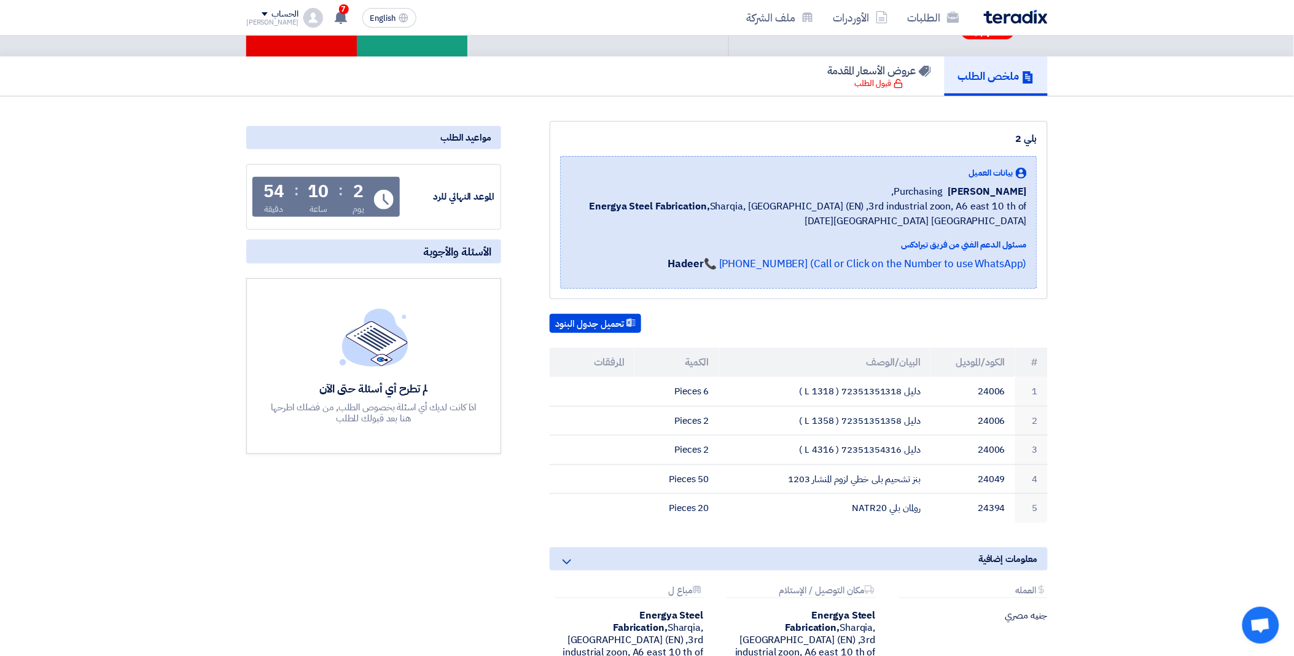
click at [1165, 400] on section "بلي 2 بيانات العميل [PERSON_NAME] [GEOGRAPHIC_DATA] Energya Steel Fabrication, …" at bounding box center [647, 433] width 1294 height 675
drag, startPoint x: 590, startPoint y: 201, endPoint x: 712, endPoint y: 203, distance: 122.2
click at [712, 203] on span "Energya Steel Fabrication, [GEOGRAPHIC_DATA], [GEOGRAPHIC_DATA] (EN) ,3rd indus…" at bounding box center [798, 213] width 456 height 29
copy b "Energya Steel Fabrication"
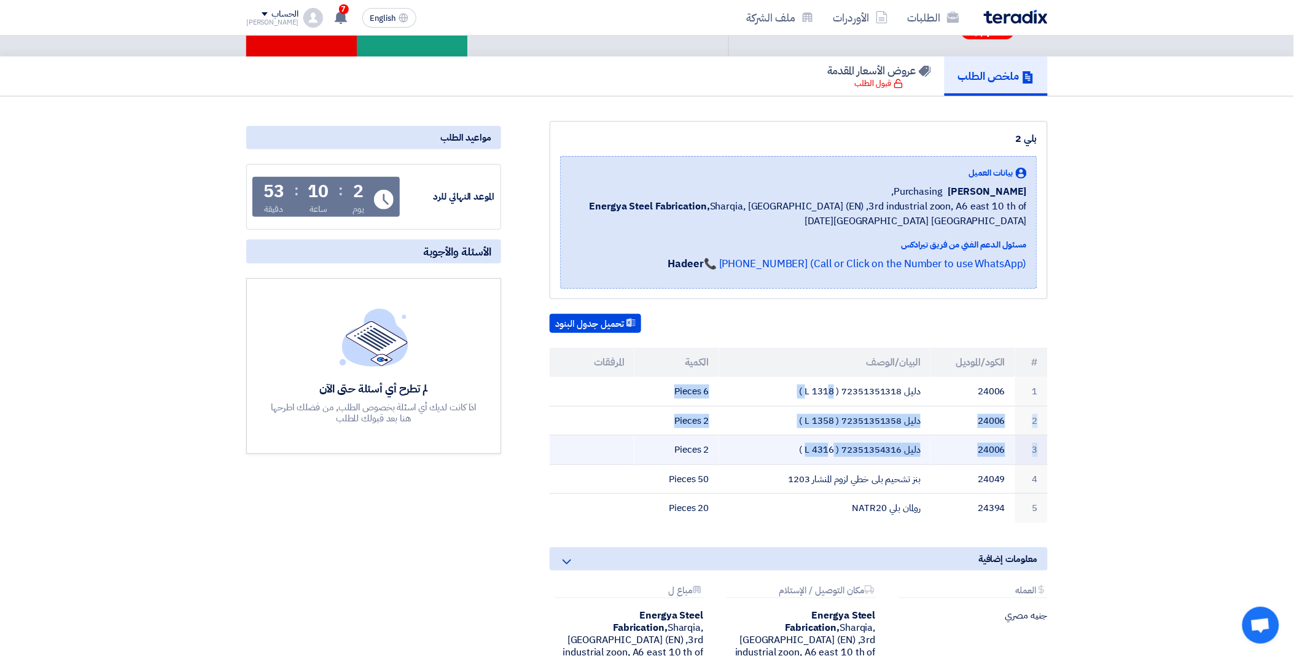
drag, startPoint x: 852, startPoint y: 387, endPoint x: 852, endPoint y: 444, distance: 57.1
click at [852, 444] on tbody "1 24006 دليل 72351351318 ( L 1318 ) 6 Pieces 2 24006 دليل 72351351358 ( L 1358 …" at bounding box center [799, 450] width 498 height 146
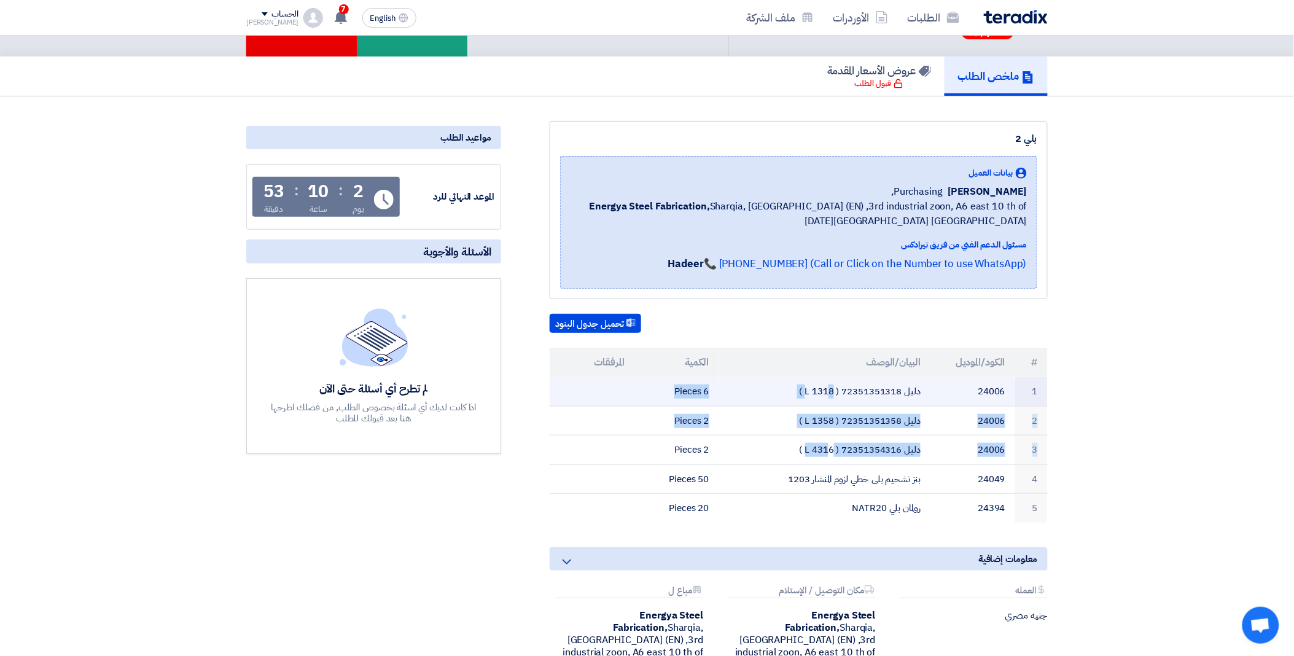
click at [895, 386] on td "دليل 72351351318 ( L 1318 )" at bounding box center [825, 391] width 212 height 29
drag, startPoint x: 799, startPoint y: 389, endPoint x: 923, endPoint y: 390, distance: 123.4
click at [923, 390] on td "دليل 72351351318 ( L 1318 )" at bounding box center [825, 391] width 212 height 29
copy td "دليل 72351351318 ( L 1318 )"
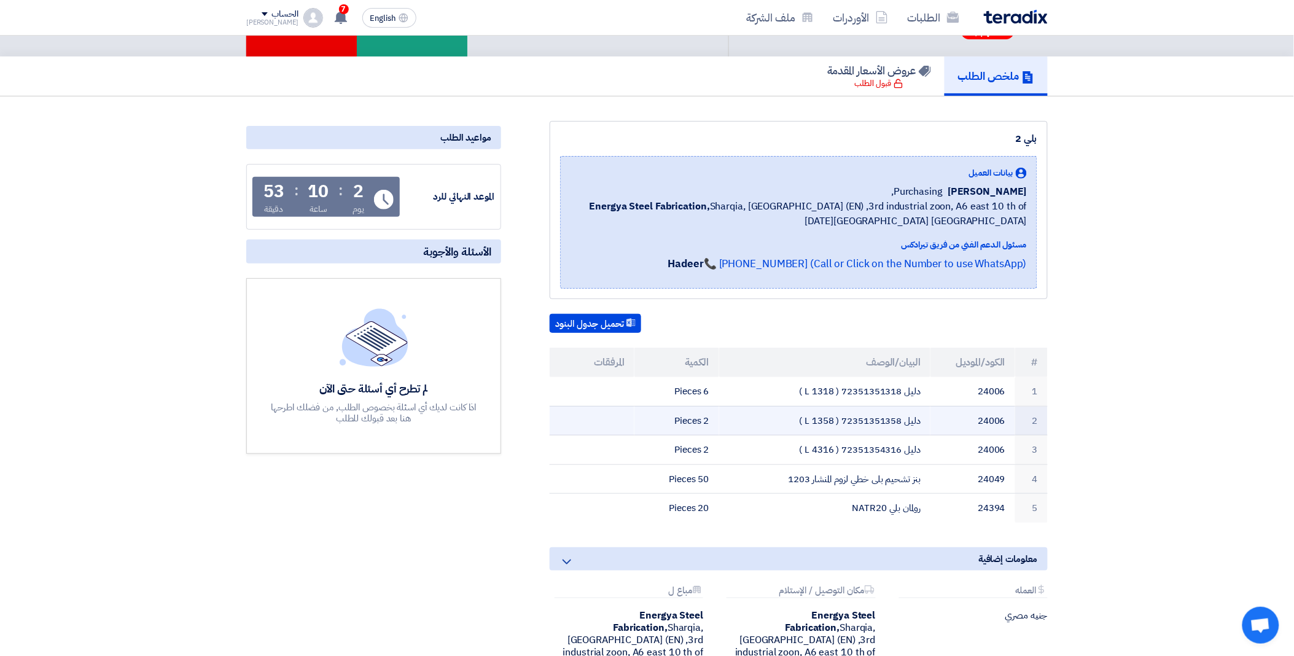
drag, startPoint x: 791, startPoint y: 415, endPoint x: 947, endPoint y: 421, distance: 156.7
click at [947, 421] on tr "2 24006 دليل 72351351358 ( L 1358 ) 2 Pieces" at bounding box center [799, 420] width 498 height 29
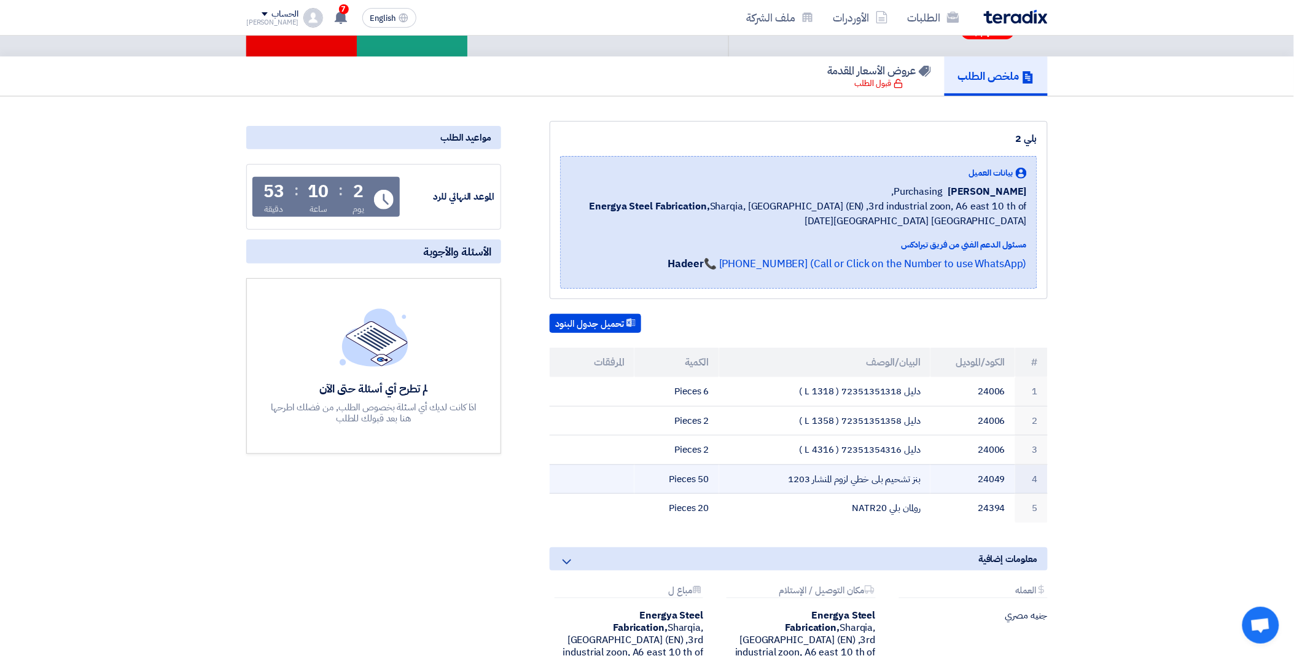
copy tr "دليل 72351351358 ( L 1358 )"
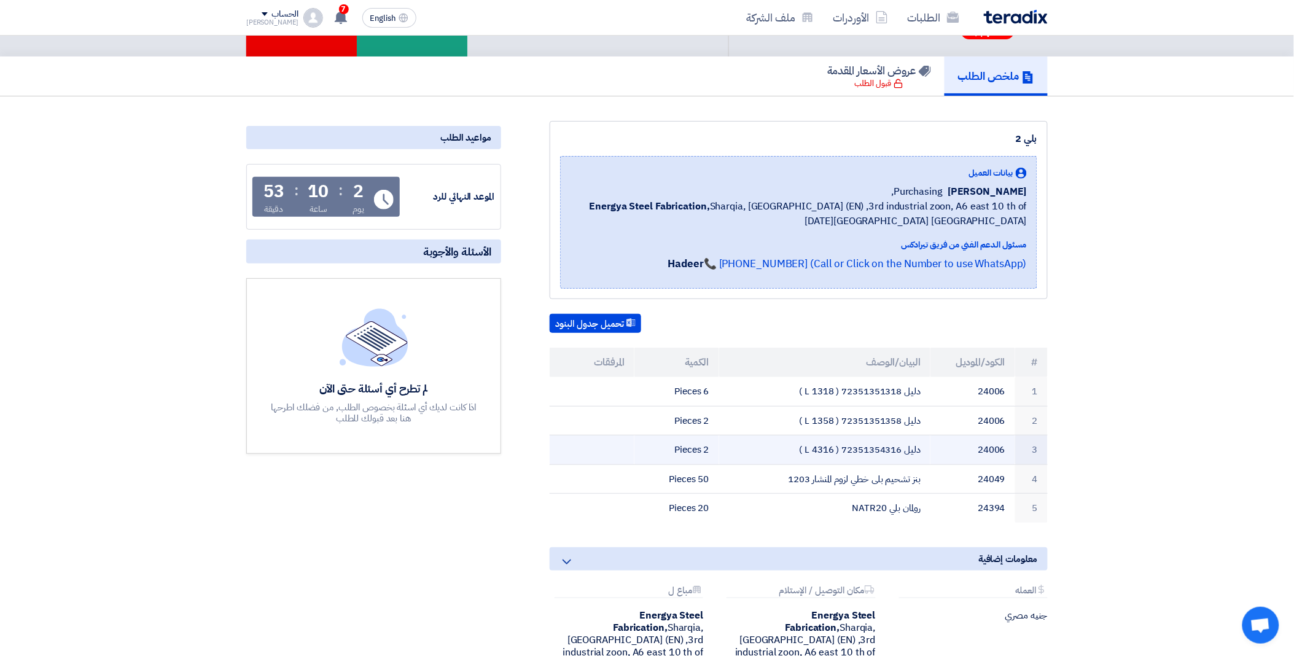
drag, startPoint x: 795, startPoint y: 444, endPoint x: 924, endPoint y: 445, distance: 129.6
click at [924, 445] on td "دليل 72351354316 ( L 4316 )" at bounding box center [825, 449] width 212 height 29
copy td "دليل 72351354316 ( L 4316 )"
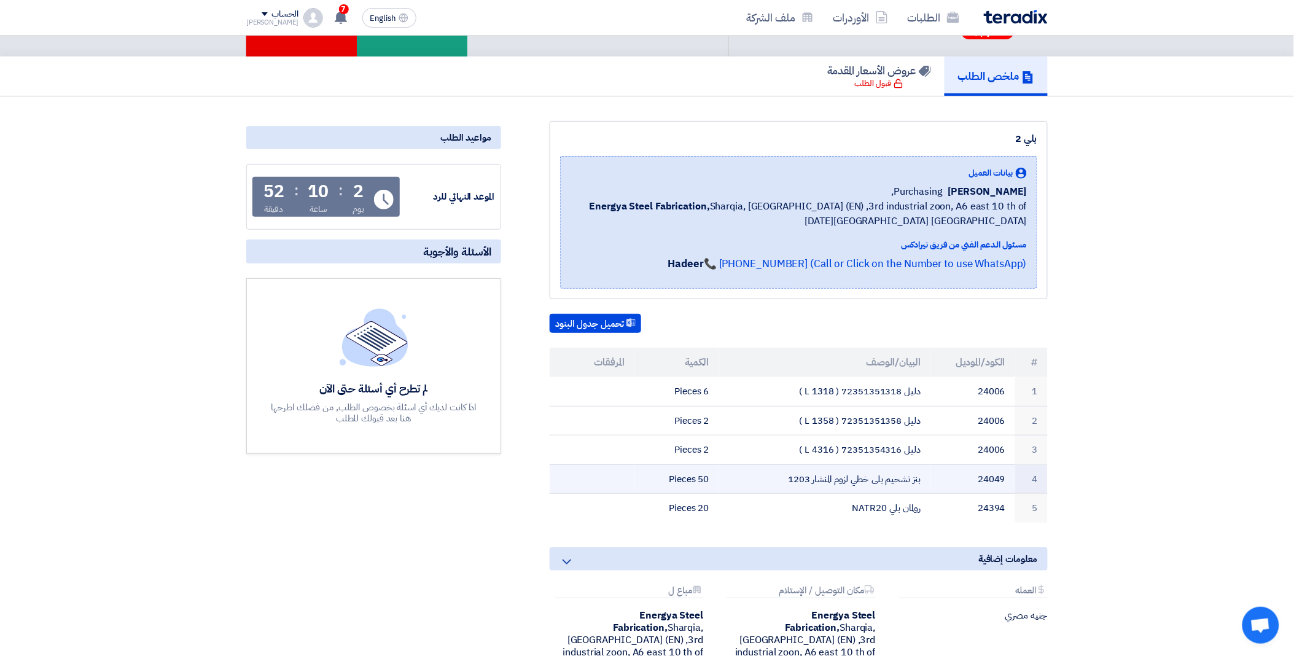
drag, startPoint x: 776, startPoint y: 475, endPoint x: 930, endPoint y: 474, distance: 154.1
click at [930, 474] on td "بنز تشحيم بلى خطي لزوم المنشار 1203" at bounding box center [825, 478] width 212 height 29
copy td "بنز تشحيم بلى خطي لزوم المنشار 1203"
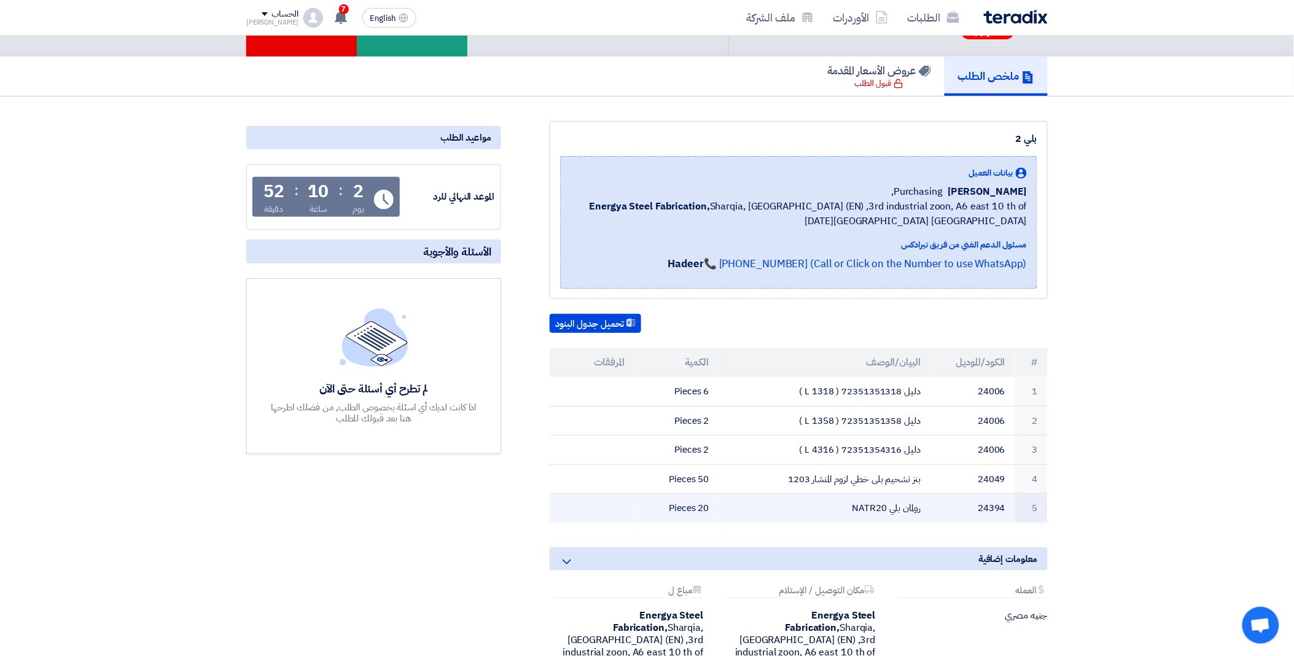
drag, startPoint x: 846, startPoint y: 504, endPoint x: 922, endPoint y: 513, distance: 76.0
click at [922, 513] on td "رولمان بلي NATR20" at bounding box center [825, 508] width 212 height 29
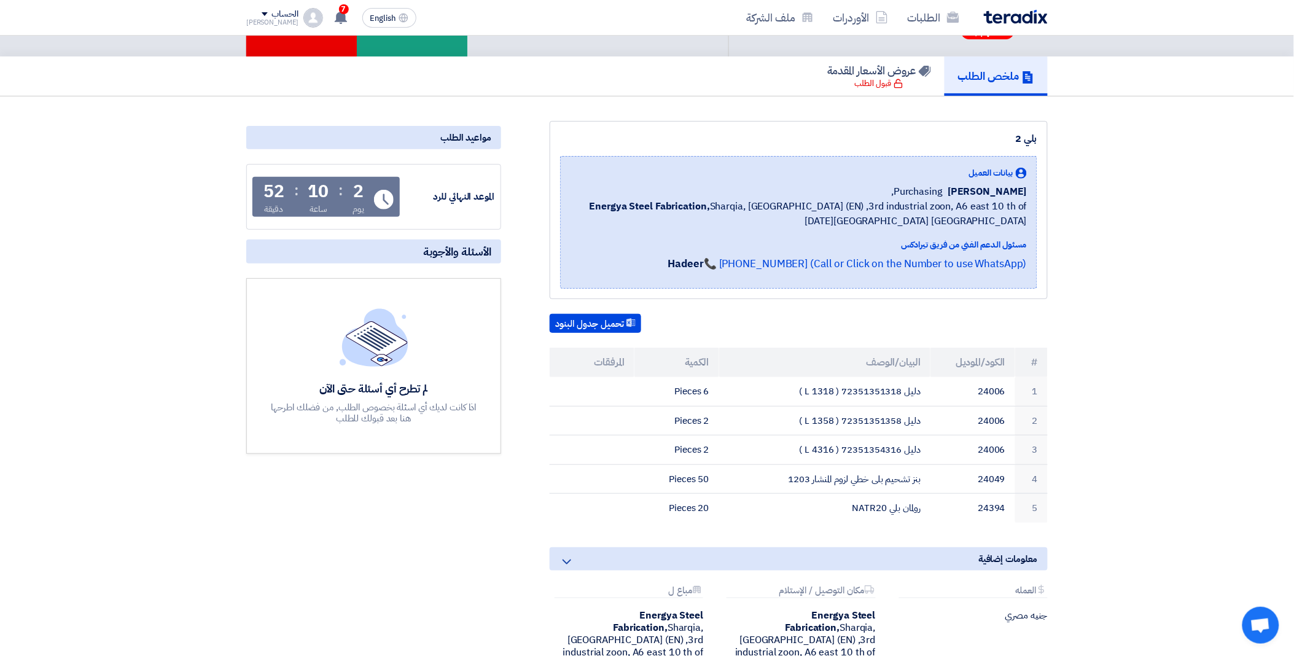
copy td "رولمان بلي NATR20"
